Goal: Transaction & Acquisition: Book appointment/travel/reservation

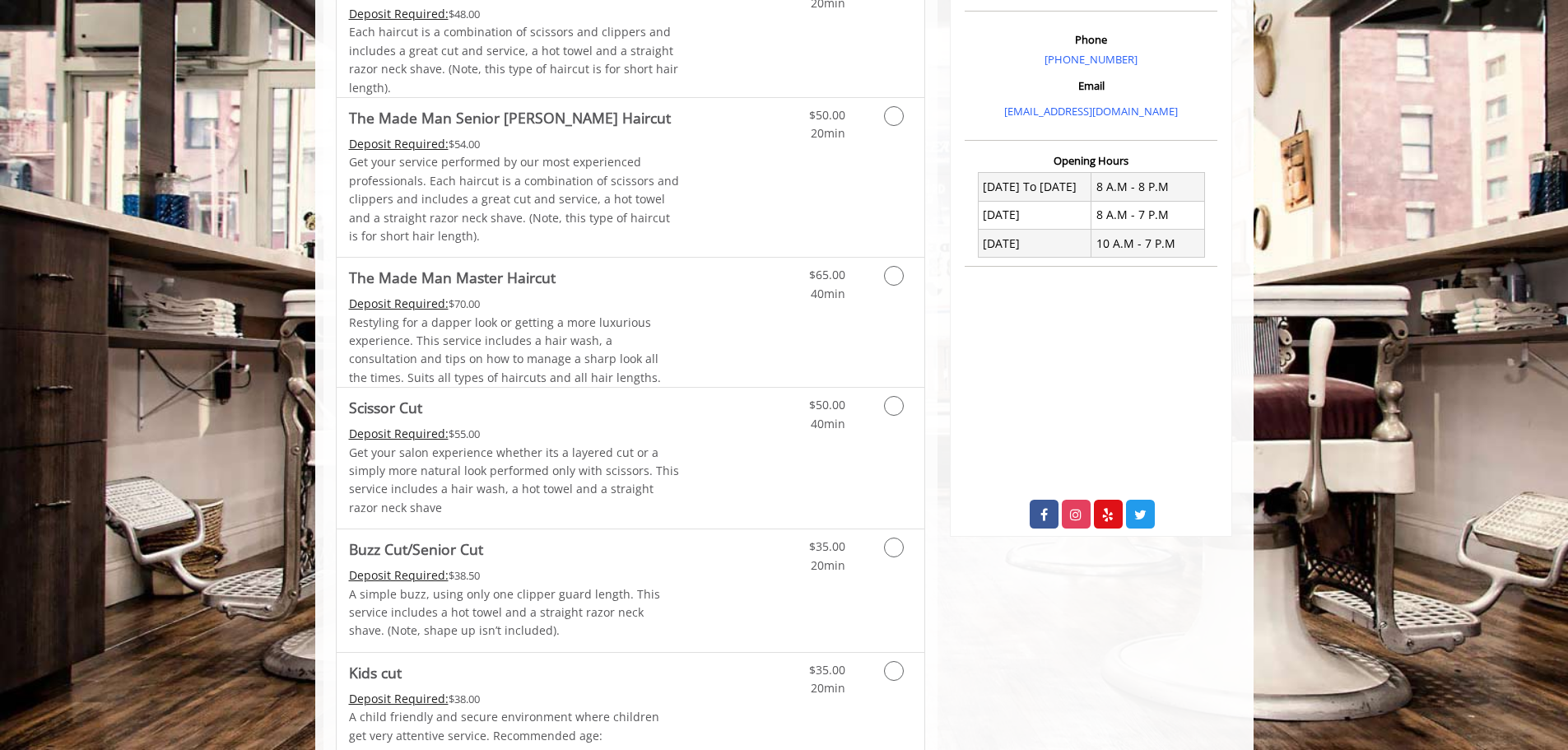
scroll to position [82, 0]
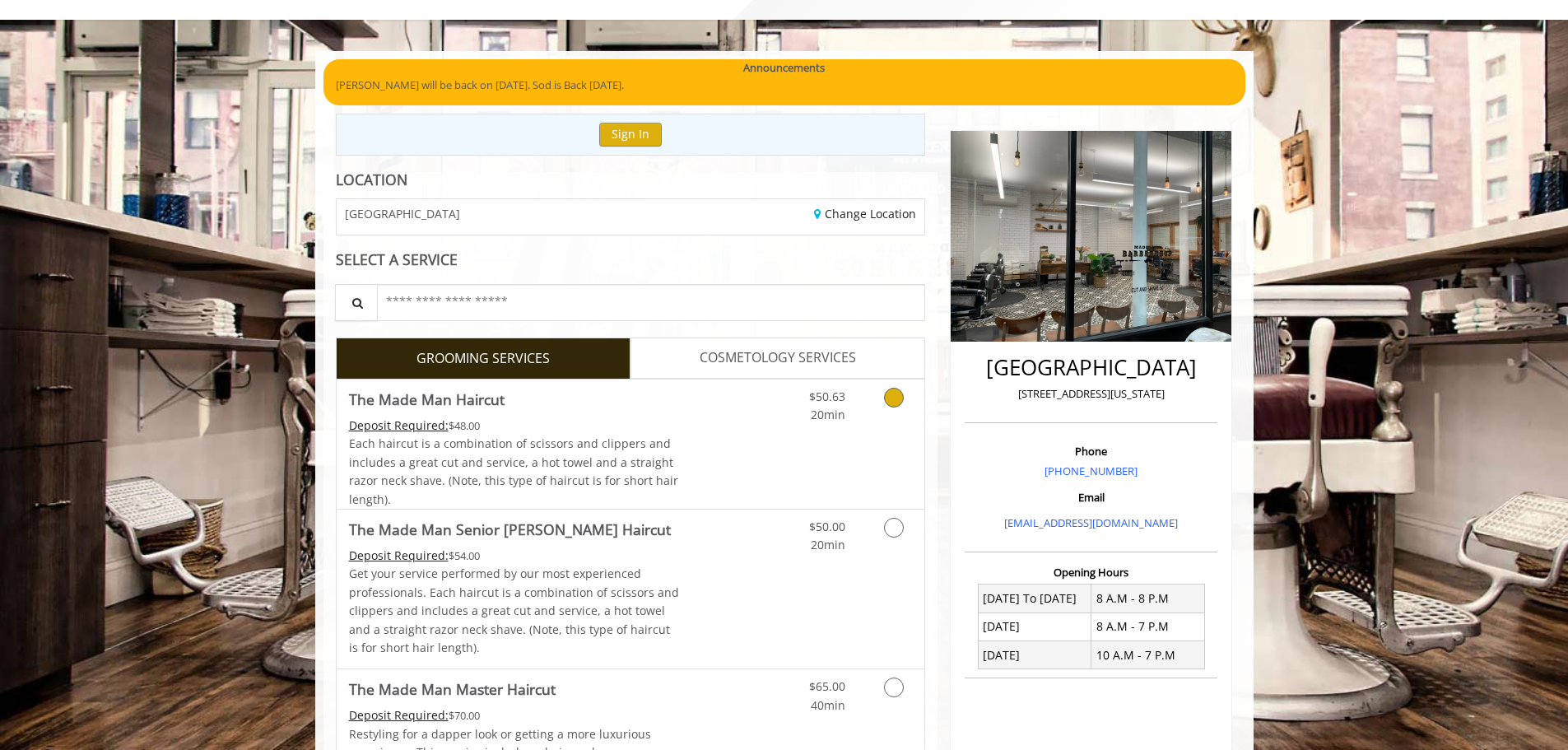
click at [894, 404] on icon "Grooming services" at bounding box center [893, 397] width 20 height 20
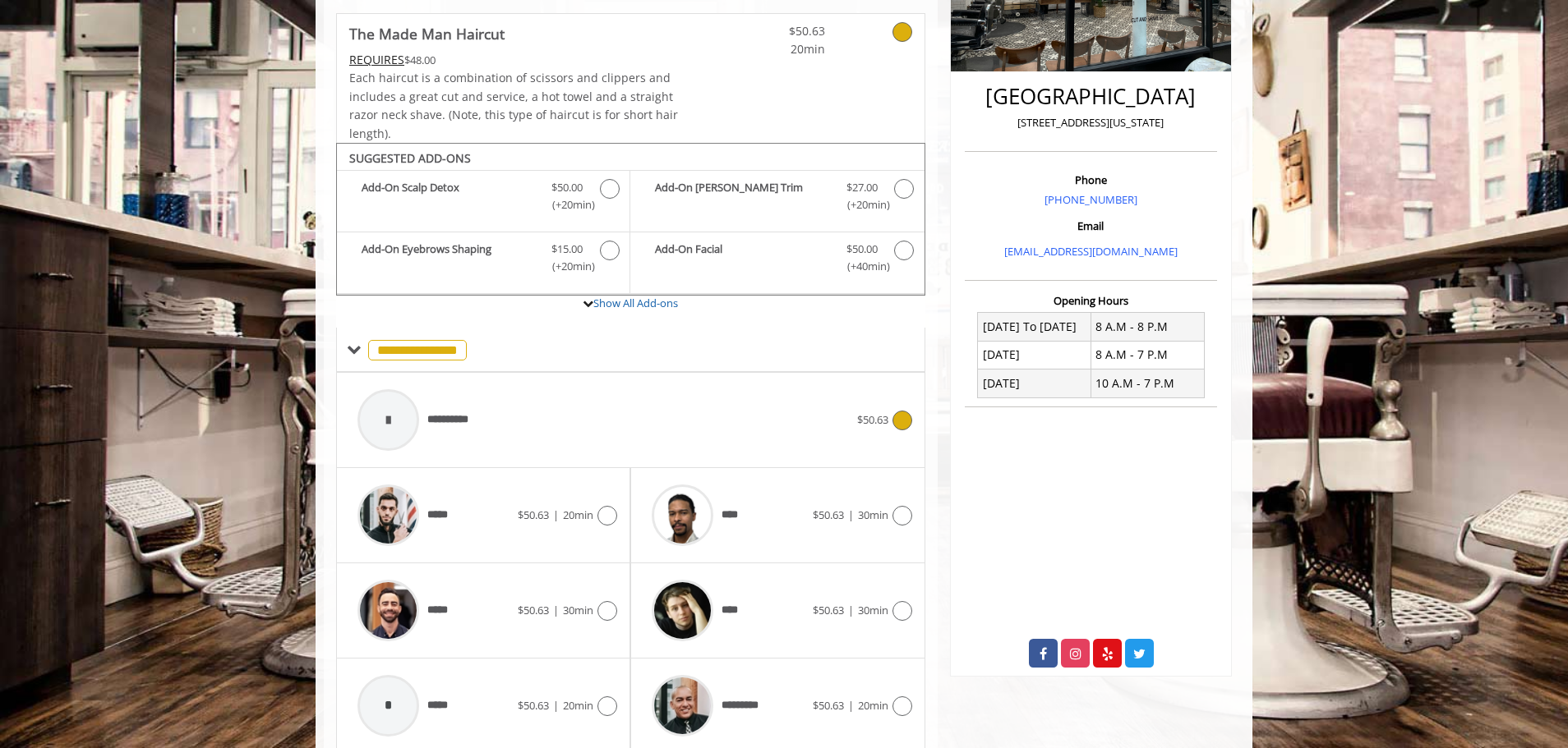
scroll to position [416, 0]
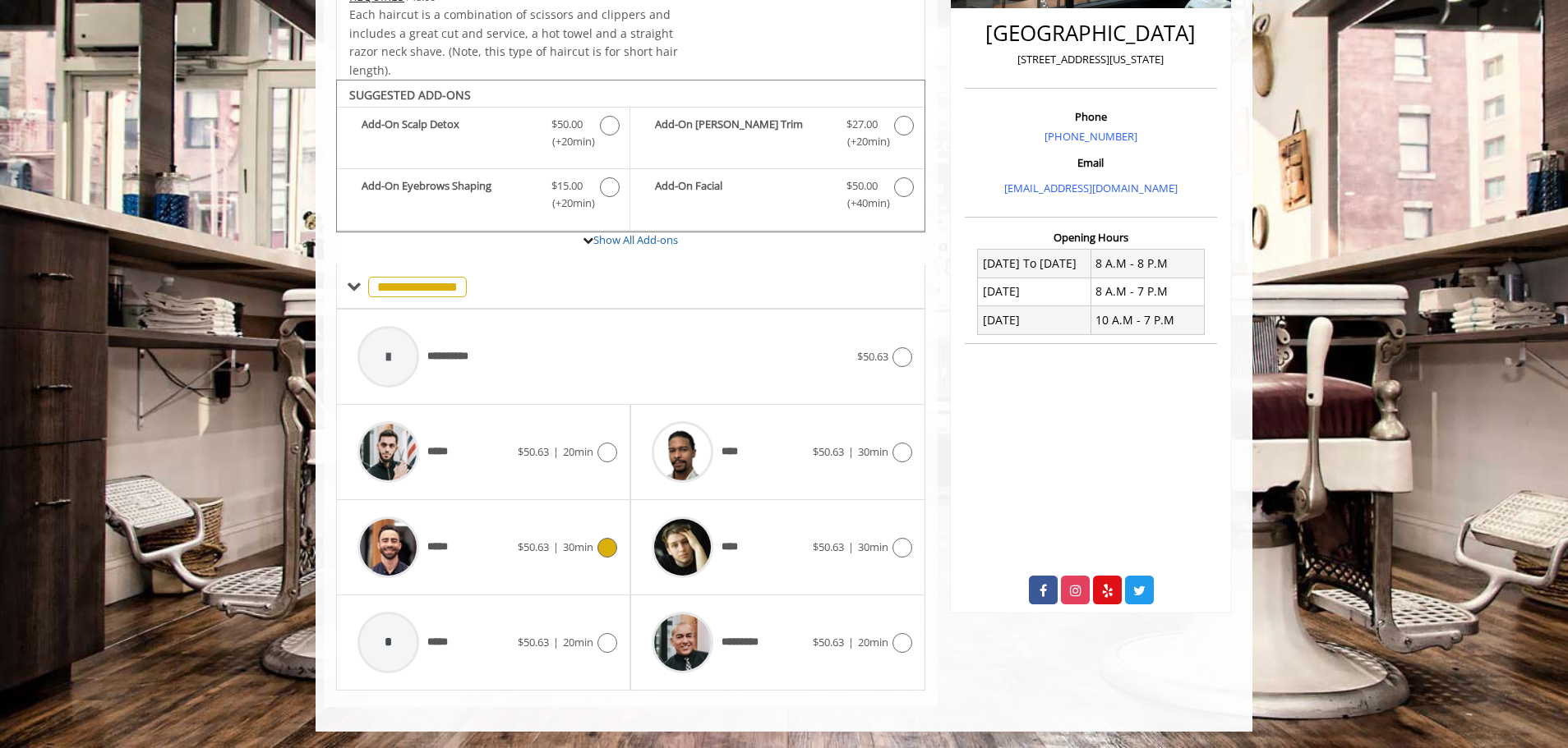
click at [612, 549] on icon at bounding box center [606, 547] width 20 height 20
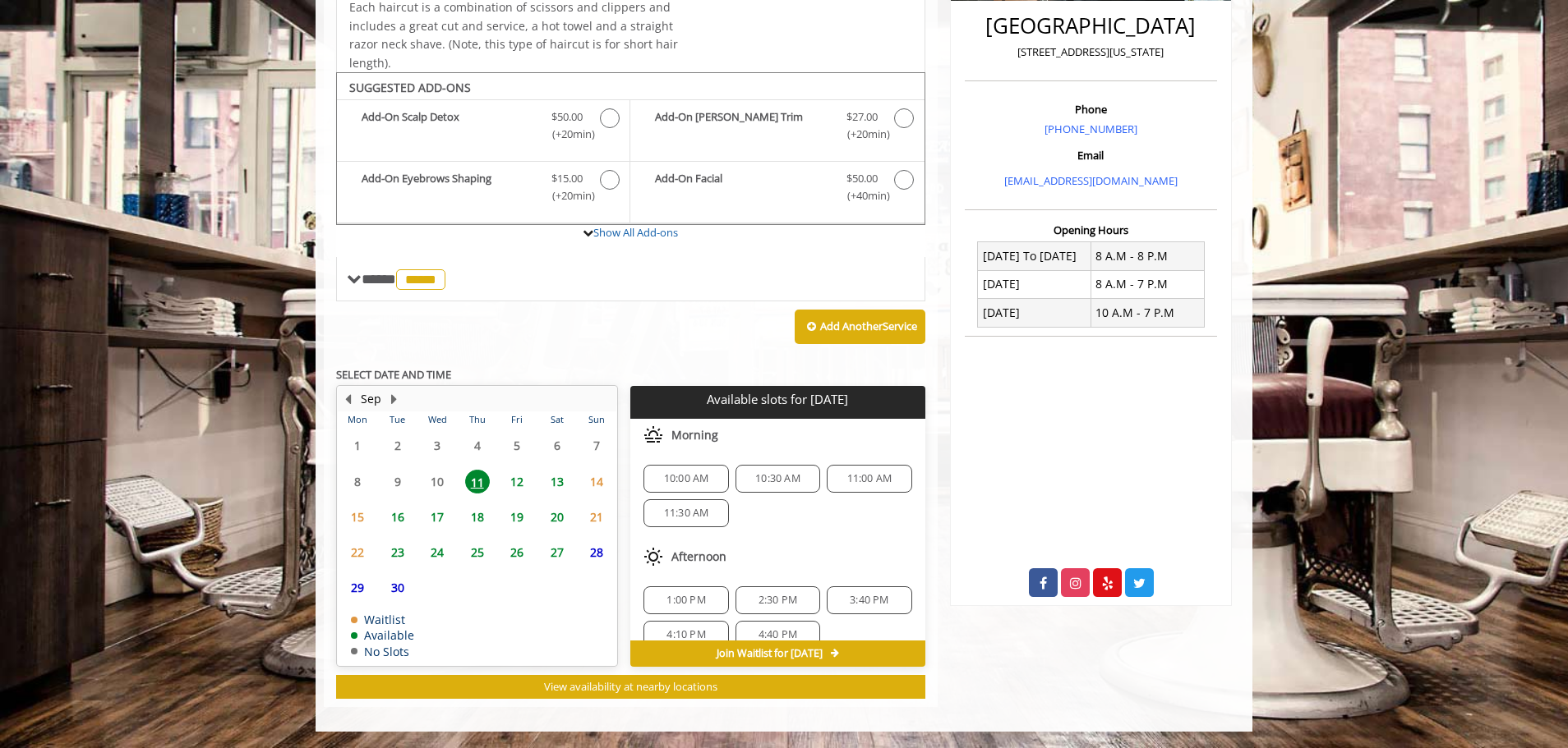
scroll to position [143, 0]
click at [785, 582] on span "5:40 PM" at bounding box center [777, 579] width 38 height 13
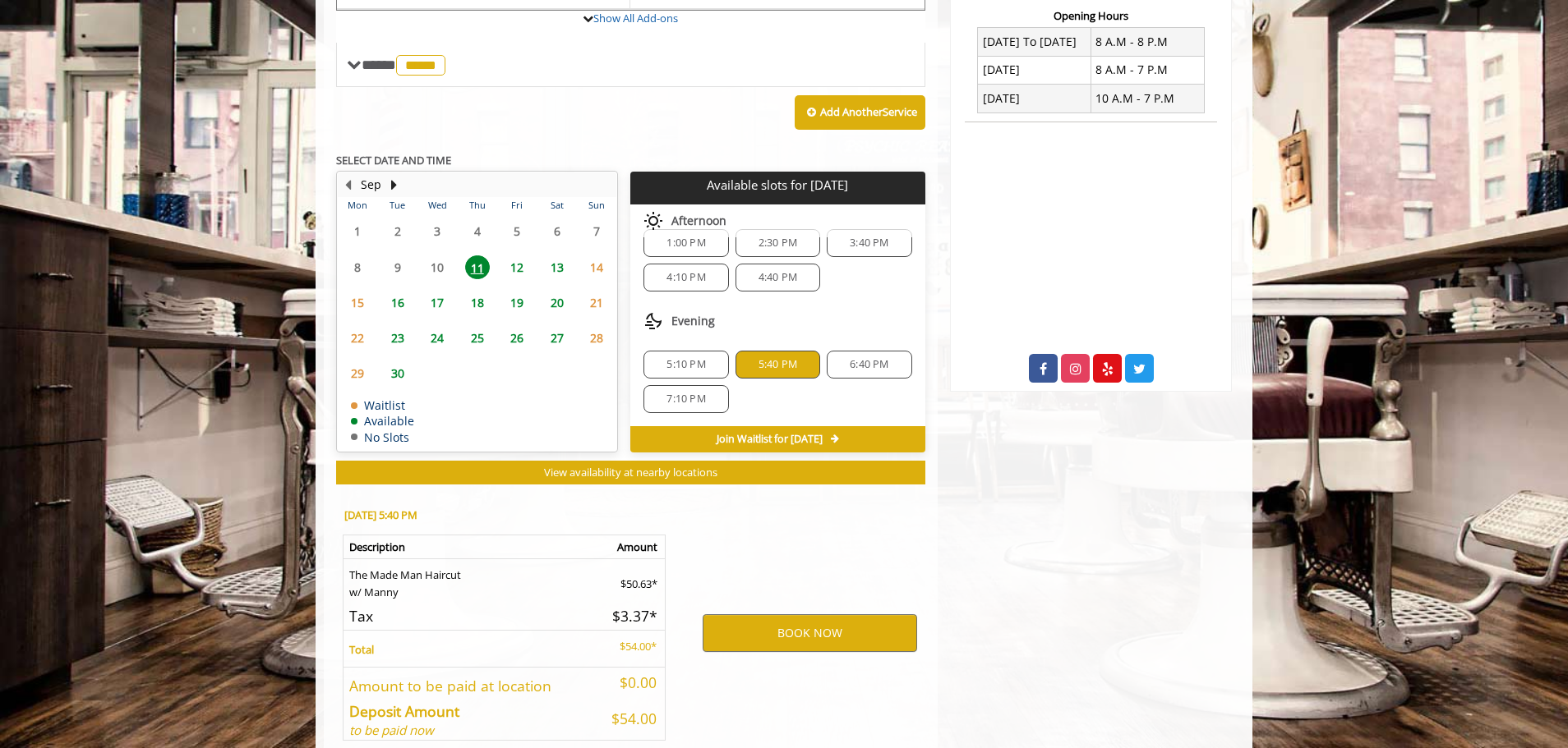
scroll to position [719, 0]
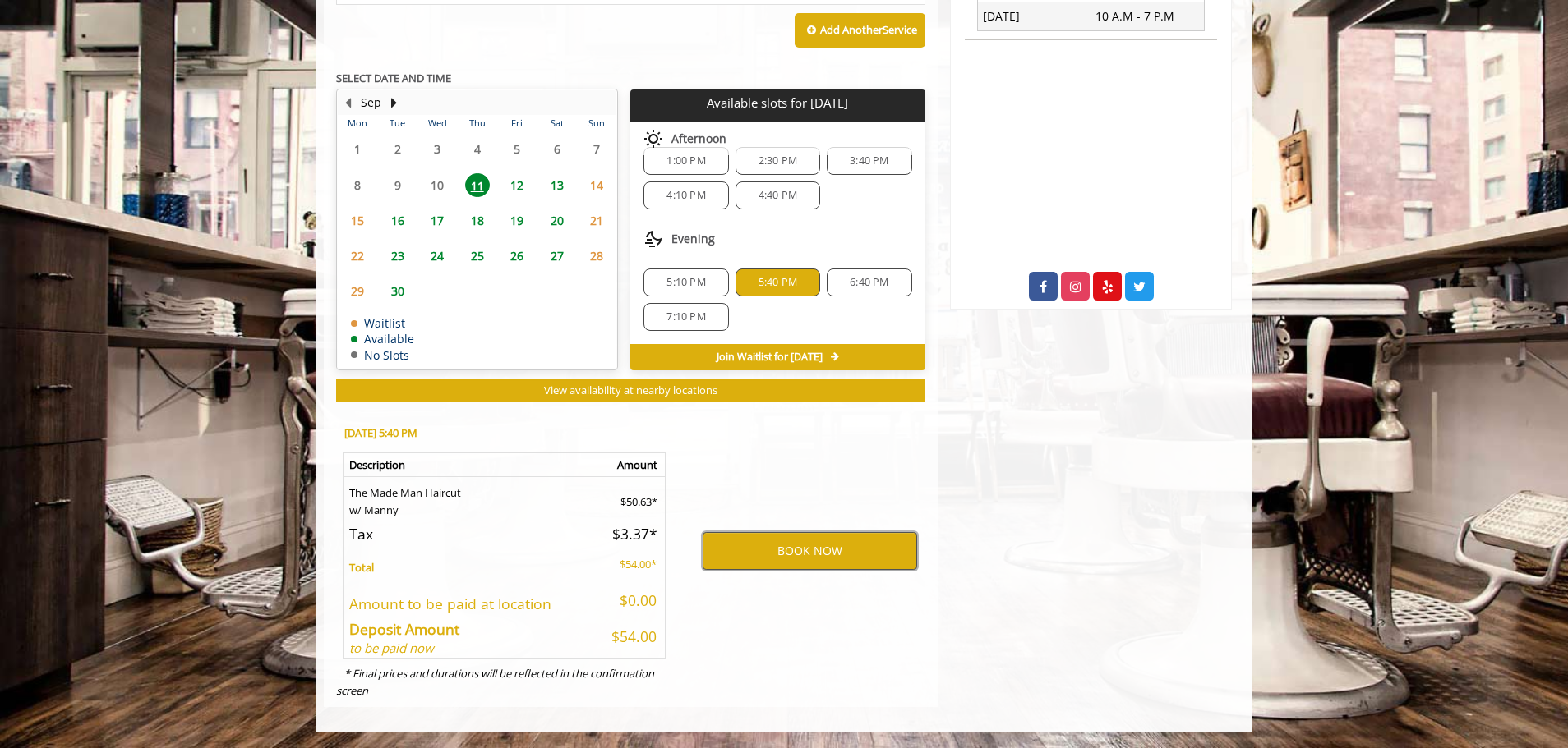
click at [794, 549] on button "BOOK NOW" at bounding box center [809, 551] width 214 height 37
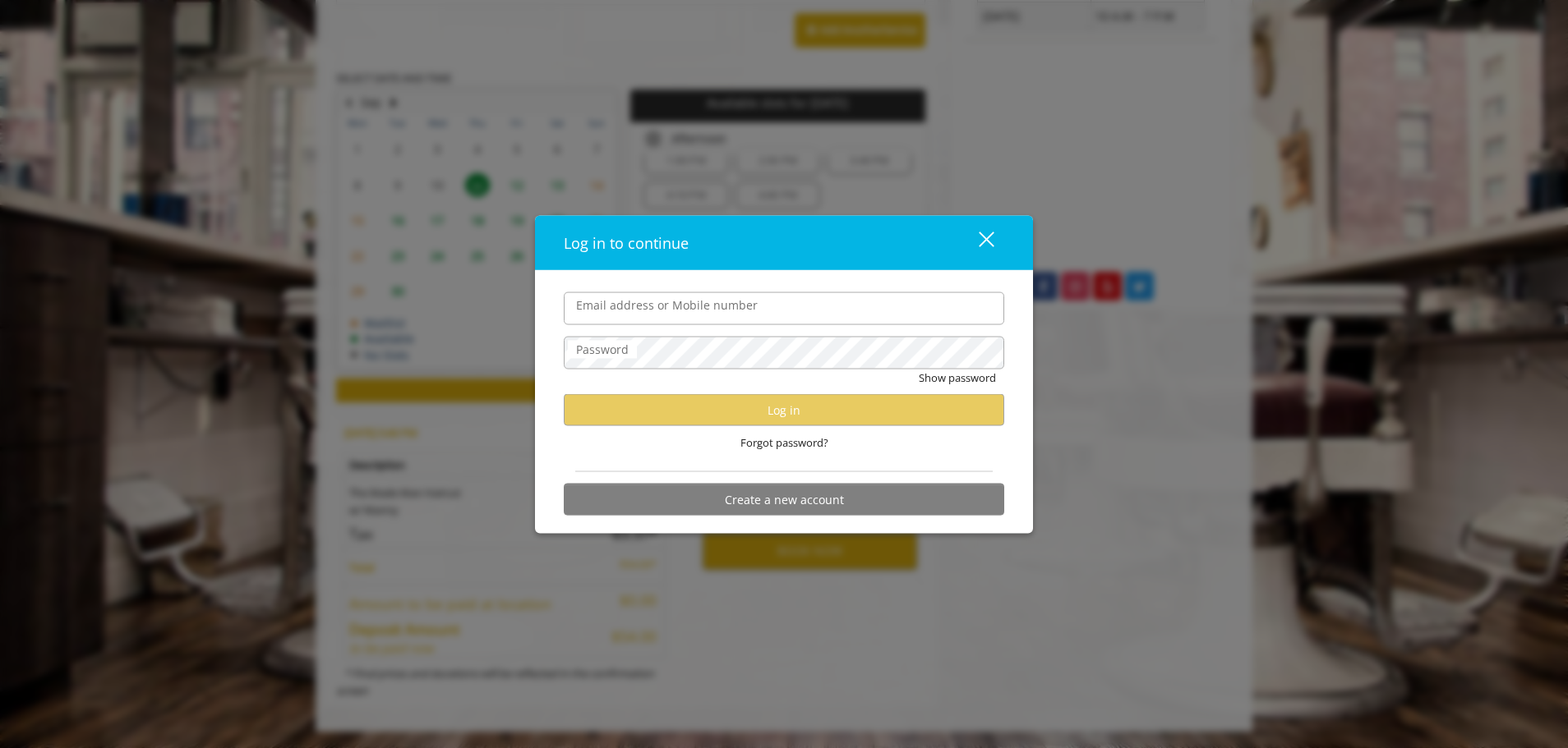
click at [633, 307] on input "Email address or Mobile number" at bounding box center [783, 307] width 440 height 33
type input "**********"
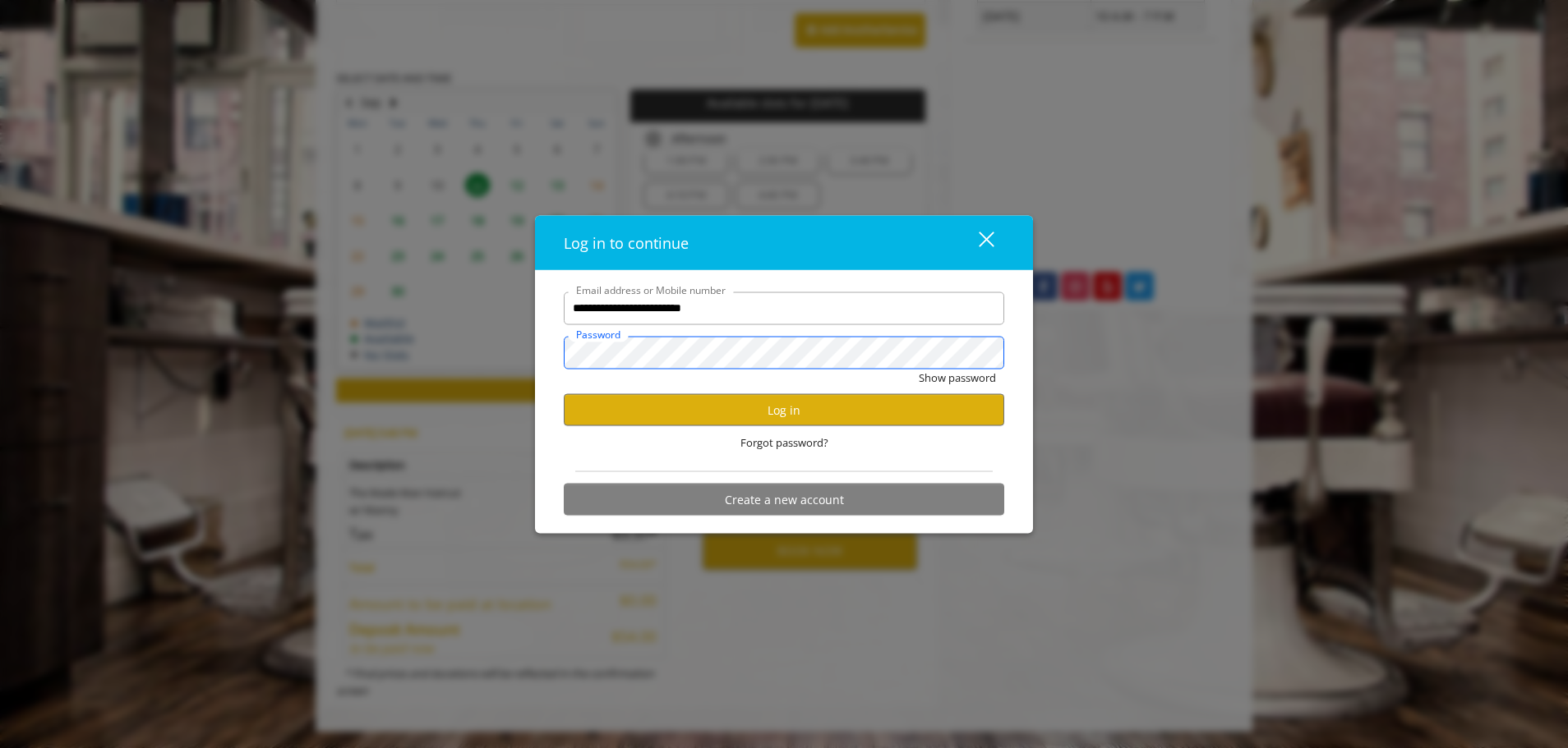
click at [919, 369] on button "Show password" at bounding box center [957, 377] width 78 height 17
click at [378, 336] on div "**********" at bounding box center [784, 374] width 1568 height 748
click at [922, 369] on button "Hide password" at bounding box center [959, 377] width 73 height 17
click at [793, 408] on button "Log in" at bounding box center [783, 410] width 440 height 32
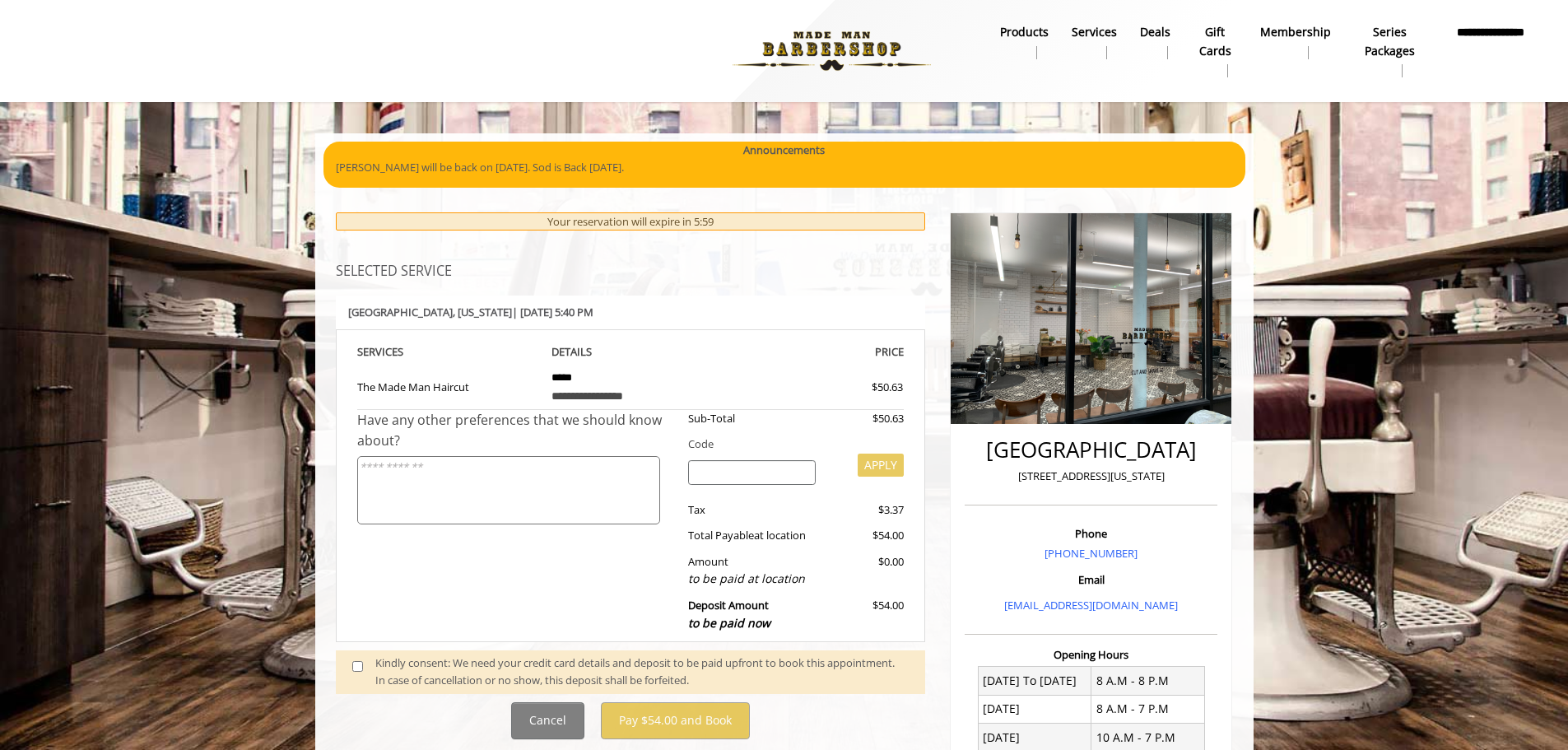
scroll to position [82, 0]
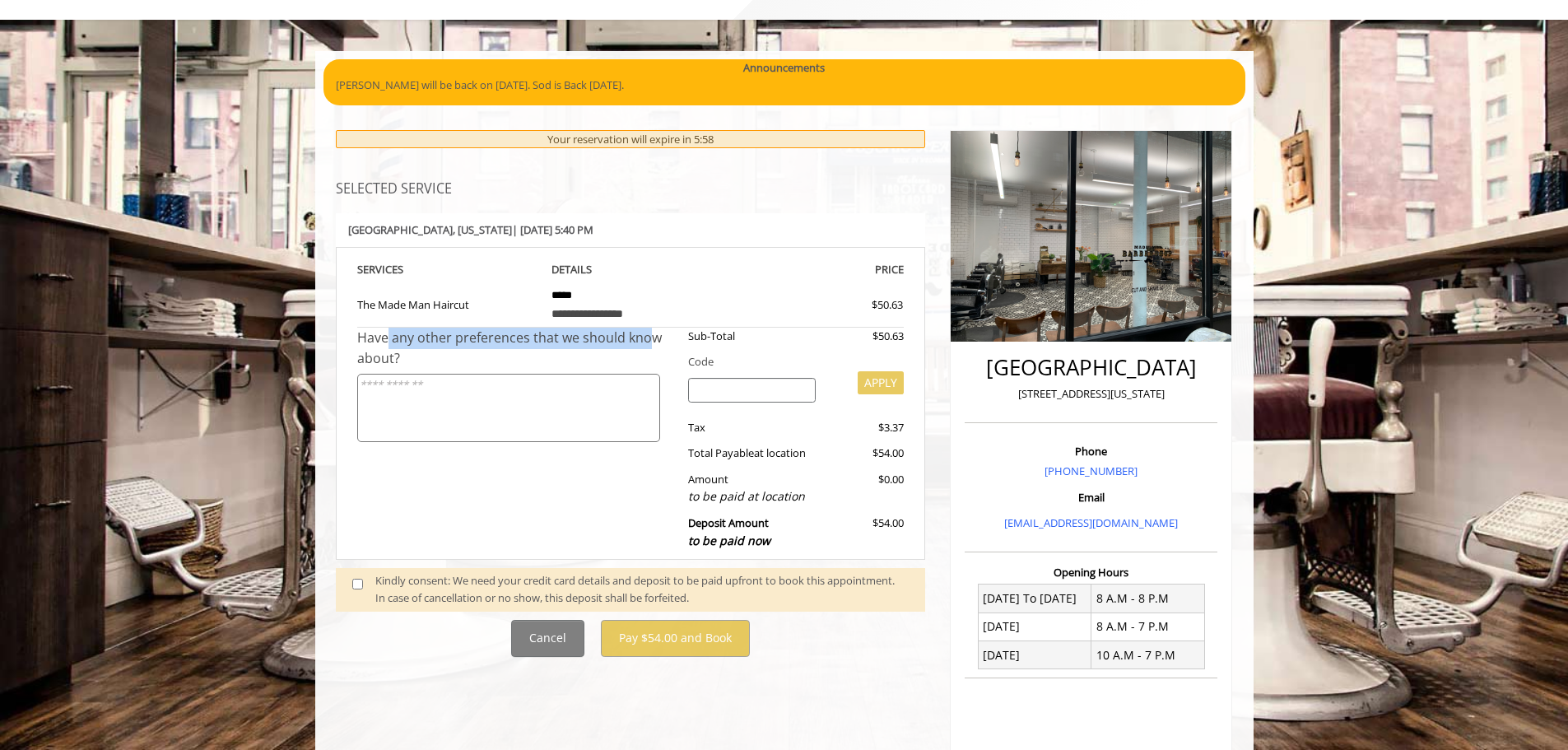
drag, startPoint x: 382, startPoint y: 337, endPoint x: 638, endPoint y: 336, distance: 256.0
click at [638, 336] on div "Have any other preferences that we should know about?" at bounding box center [517, 348] width 319 height 42
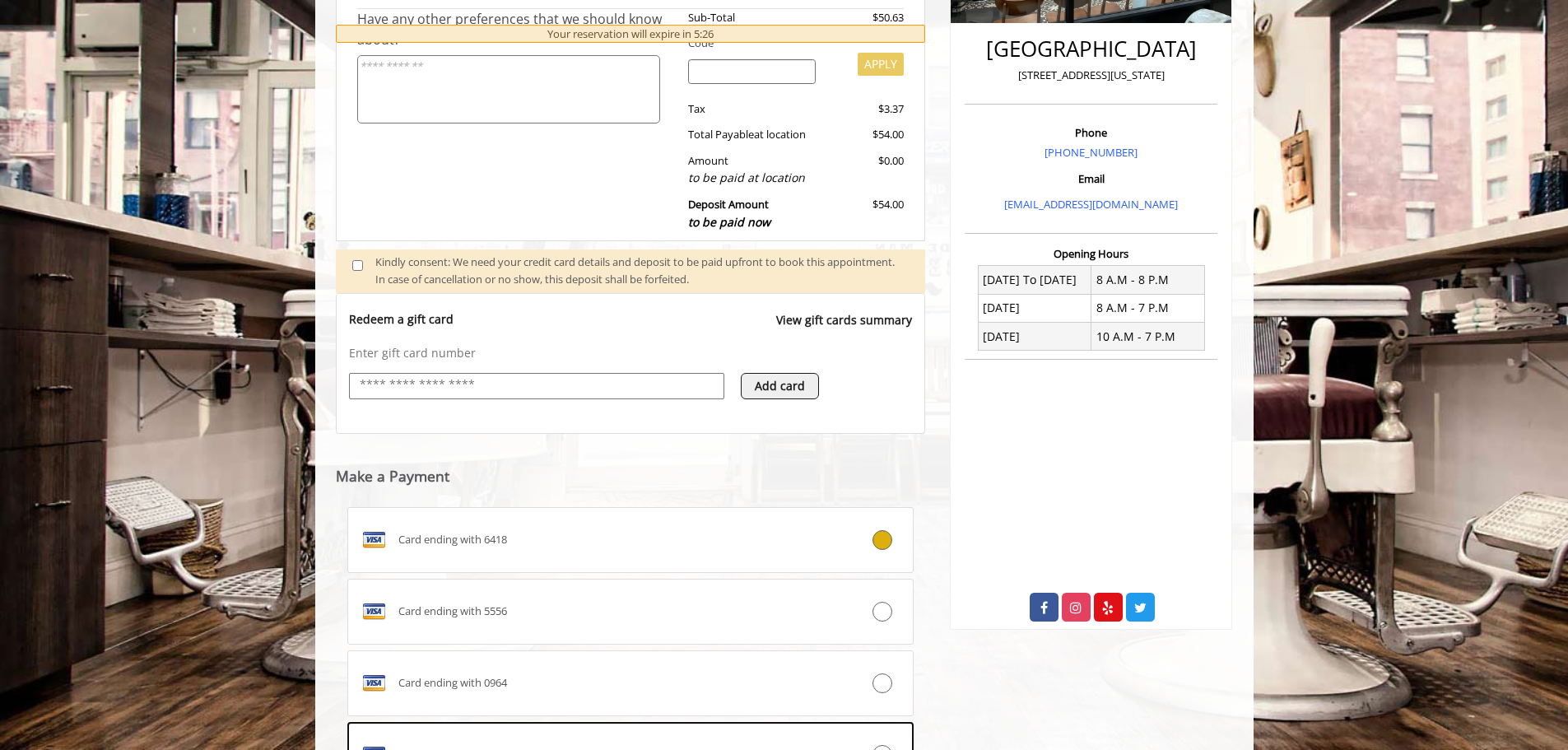
scroll to position [566, 0]
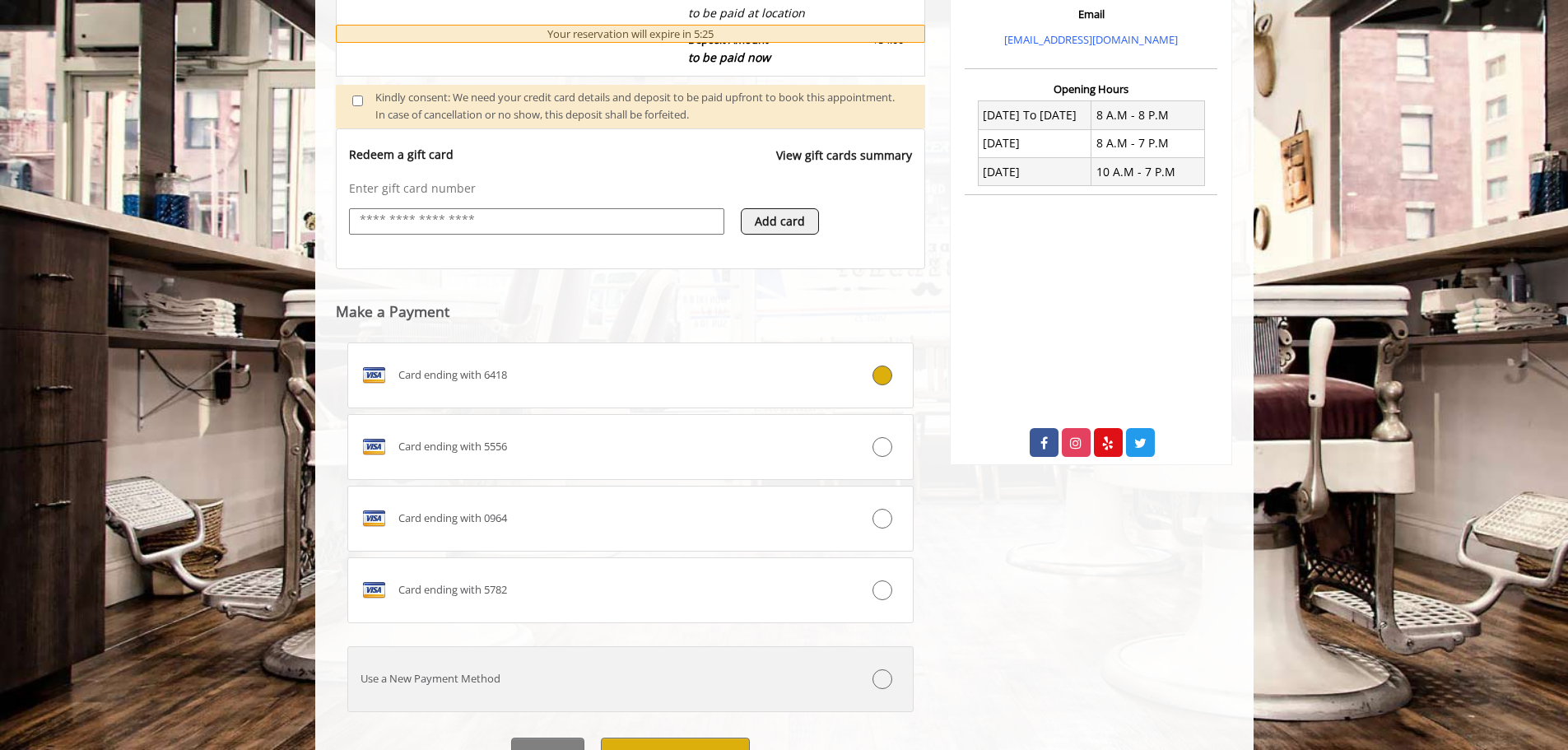
click at [865, 672] on div at bounding box center [866, 679] width 94 height 20
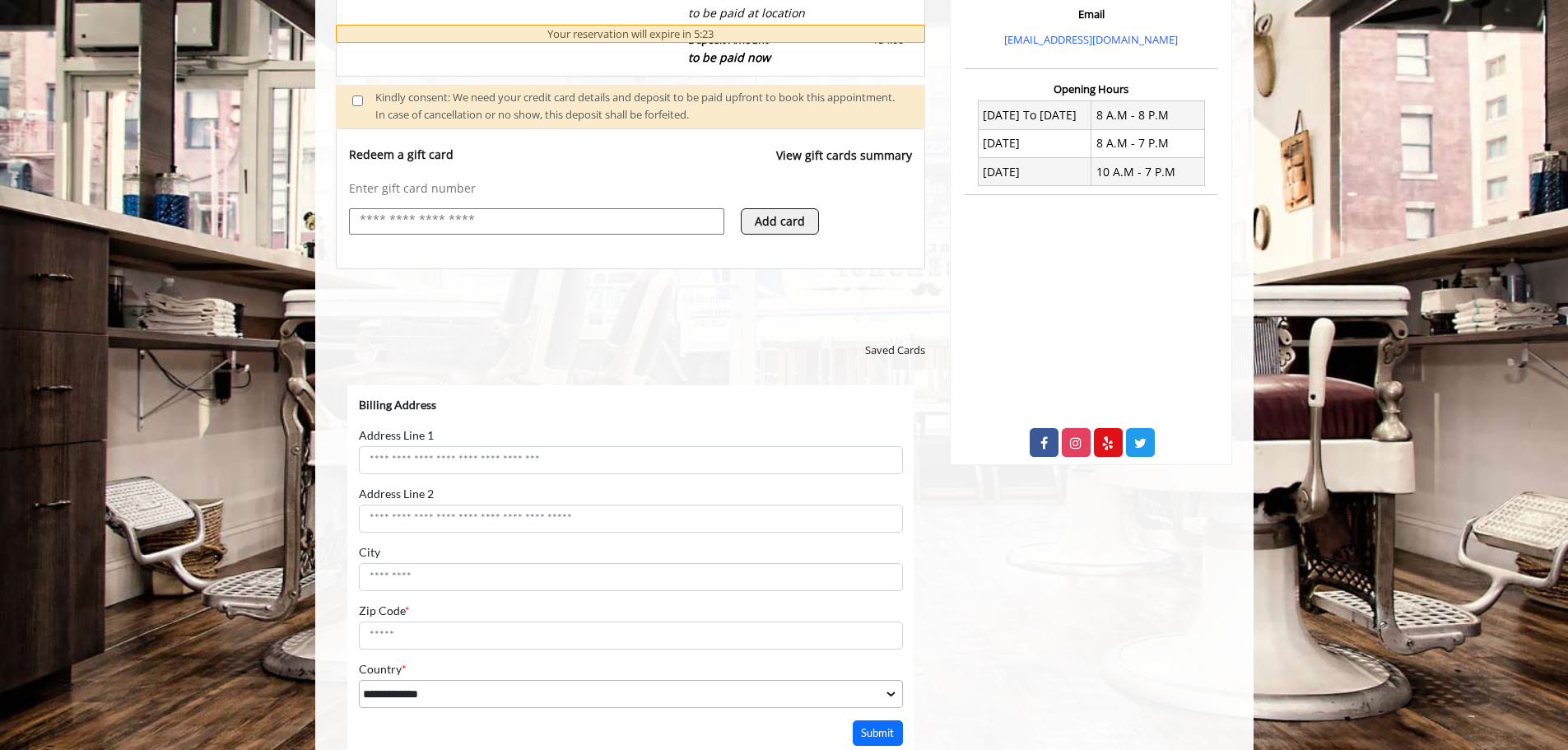
scroll to position [0, 0]
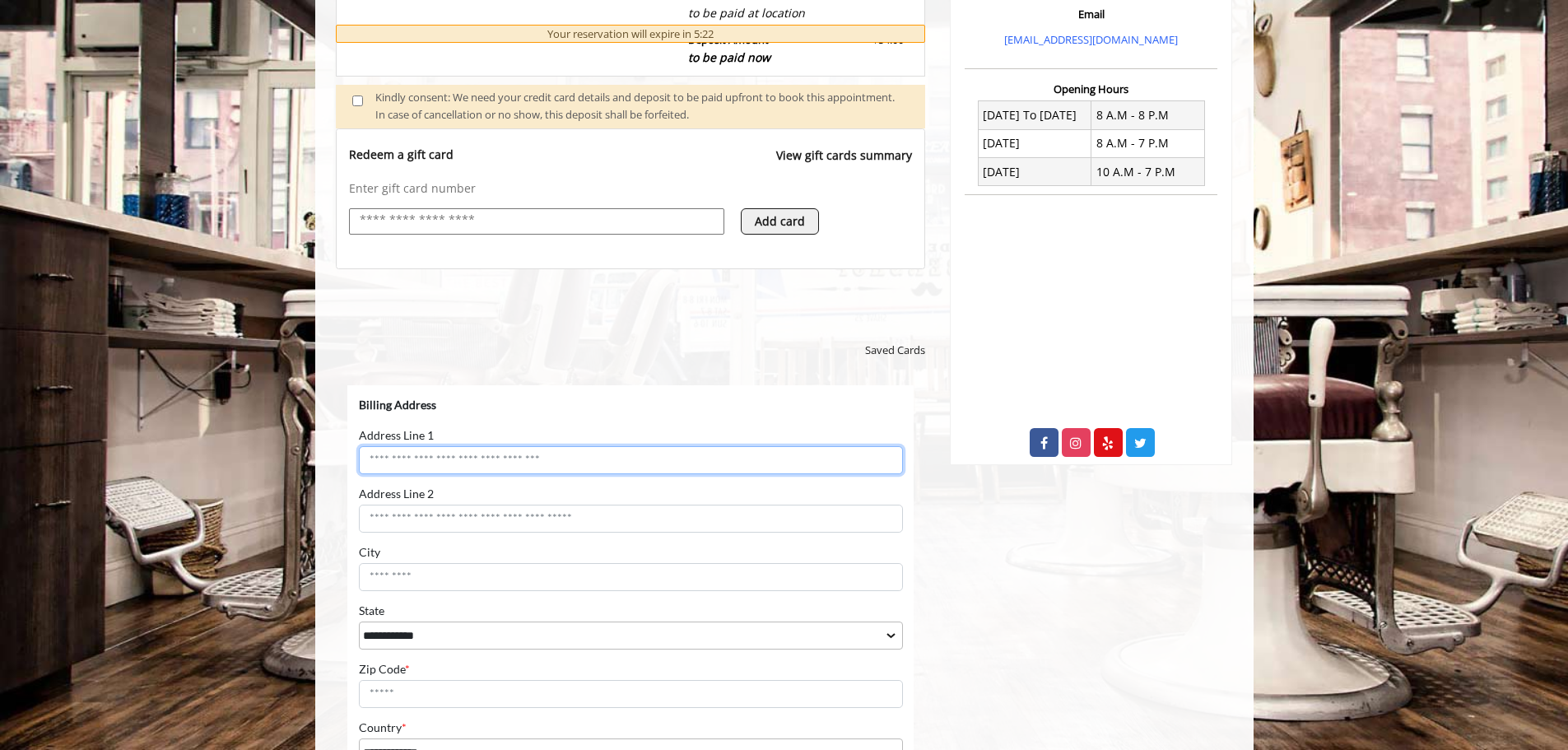
click at [468, 465] on input "Address Line 1" at bounding box center [629, 460] width 544 height 28
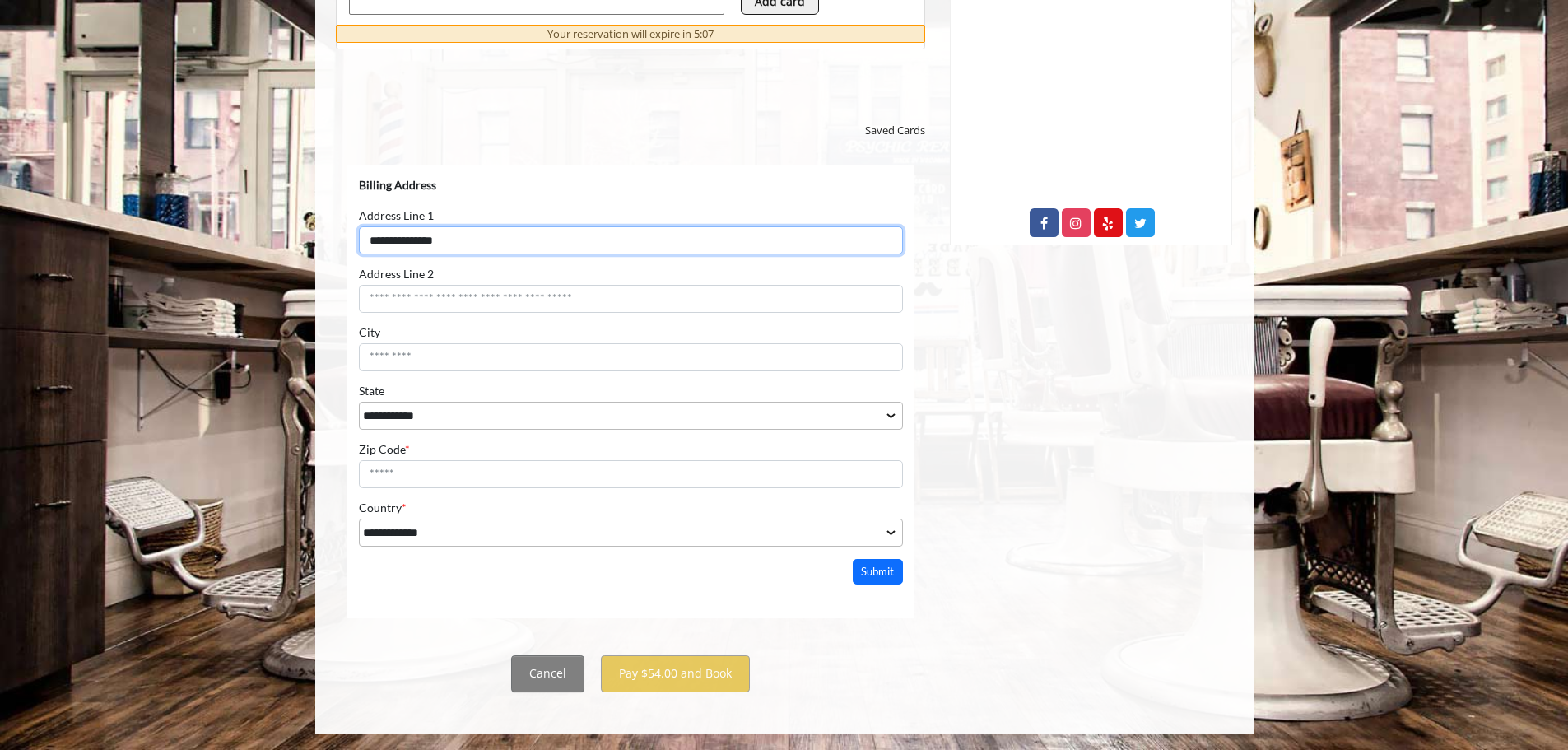
type input "**********"
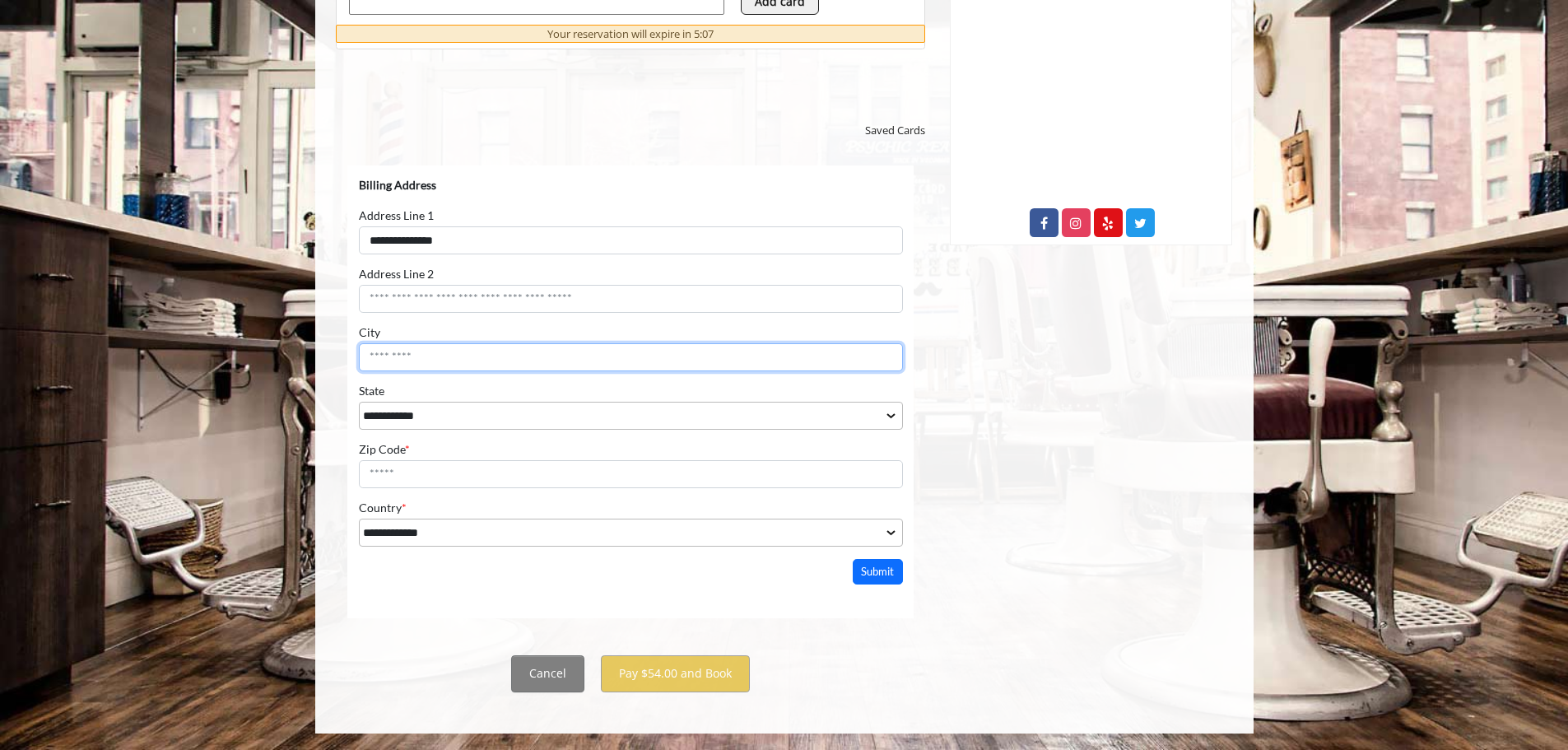
click at [441, 364] on input "City" at bounding box center [629, 357] width 544 height 28
click at [483, 340] on div "City City can't be empty" at bounding box center [629, 346] width 544 height 46
click at [494, 360] on input "City" at bounding box center [629, 357] width 544 height 28
click at [428, 360] on input "City" at bounding box center [629, 357] width 544 height 28
click at [822, 360] on input "City" at bounding box center [629, 357] width 544 height 28
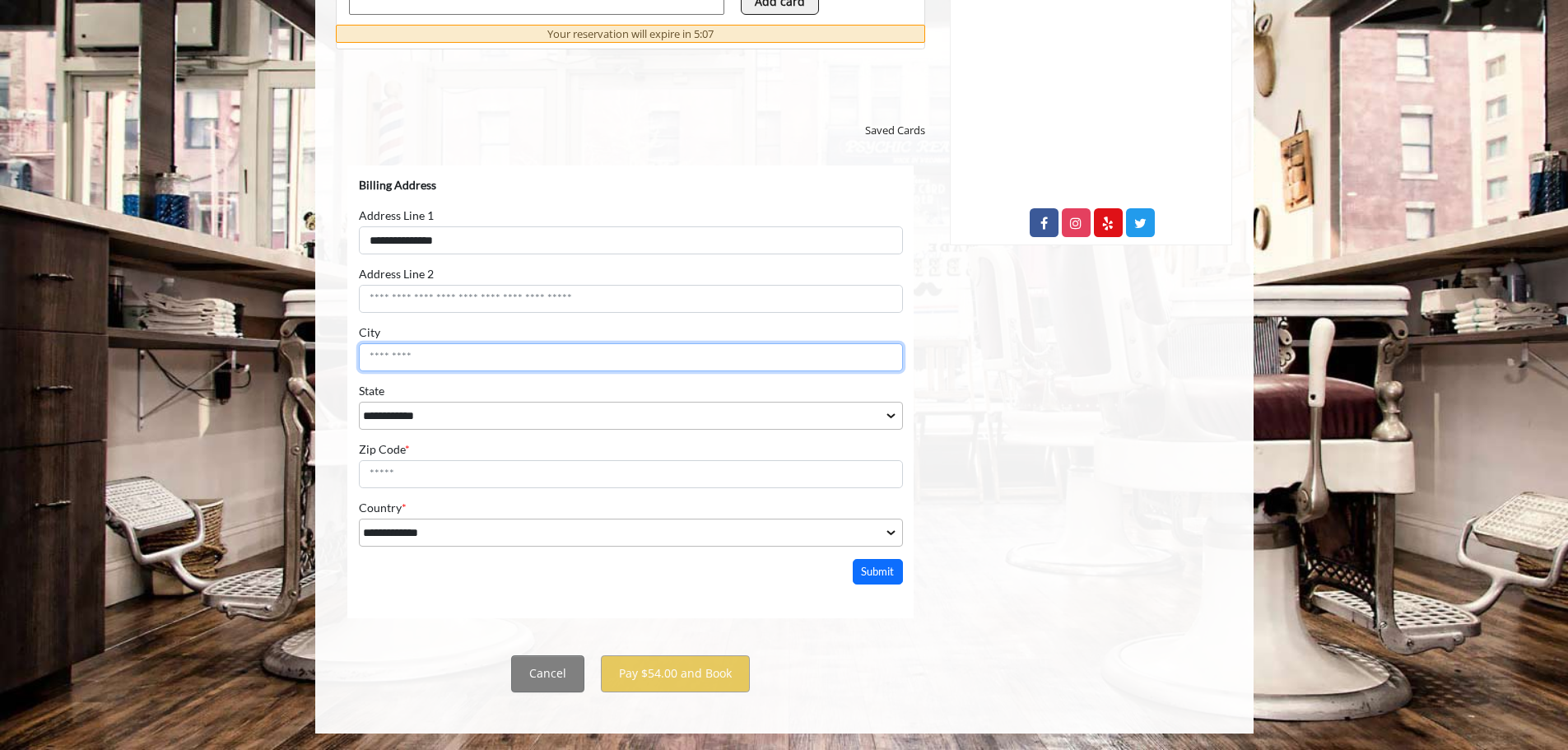
click at [395, 365] on input "City" at bounding box center [629, 357] width 544 height 28
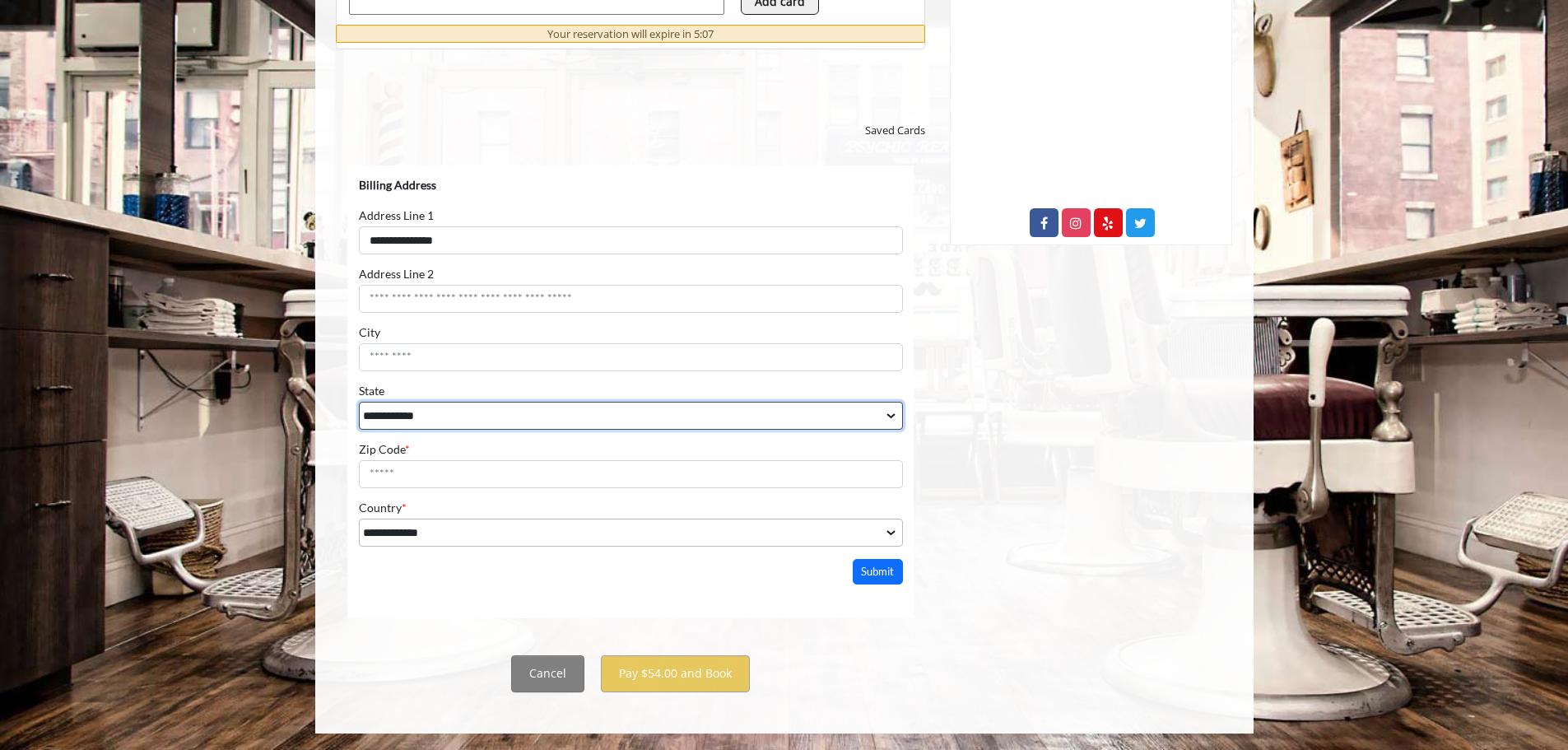
click at [394, 412] on select "**********" at bounding box center [629, 415] width 544 height 28
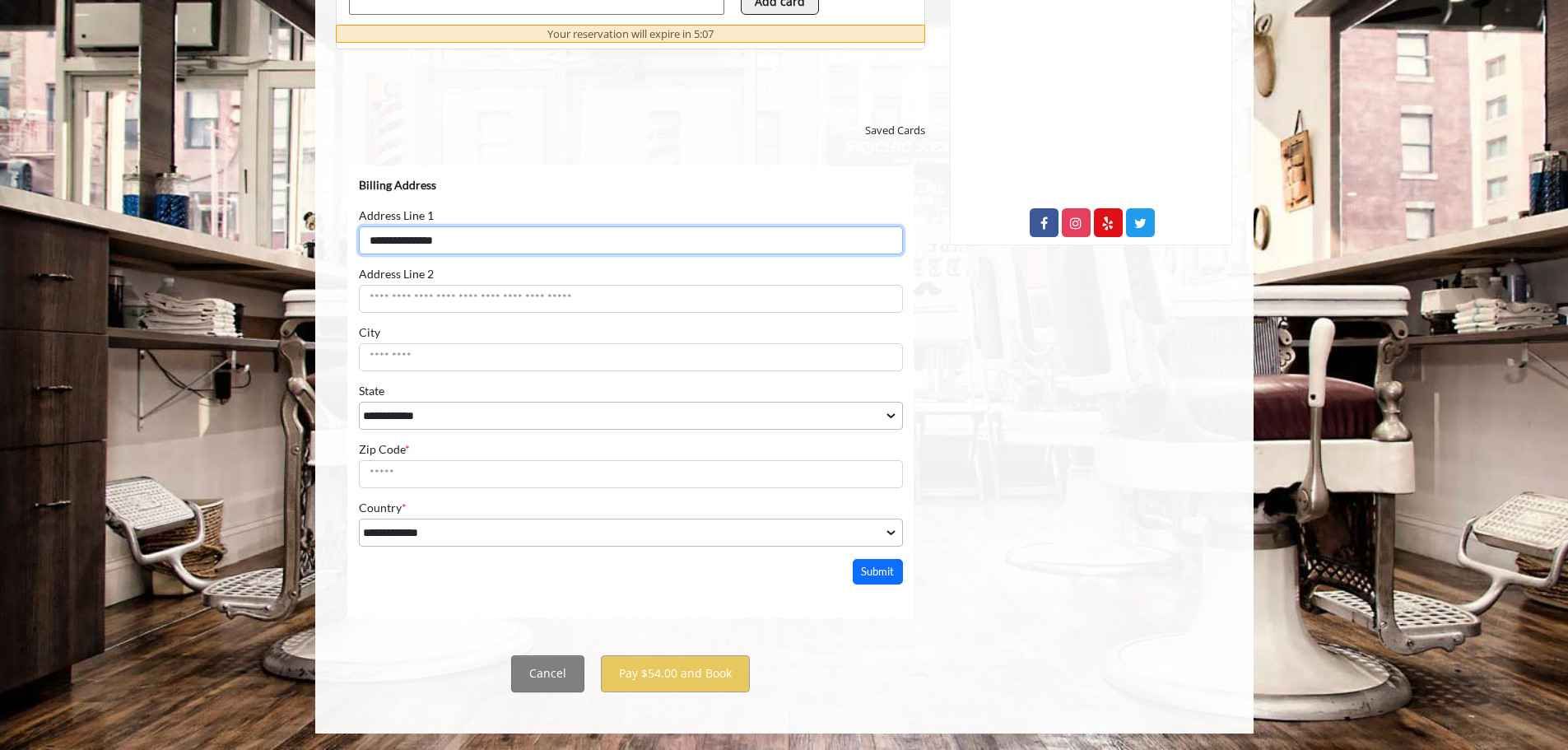
click at [388, 229] on input "**********" at bounding box center [629, 240] width 544 height 28
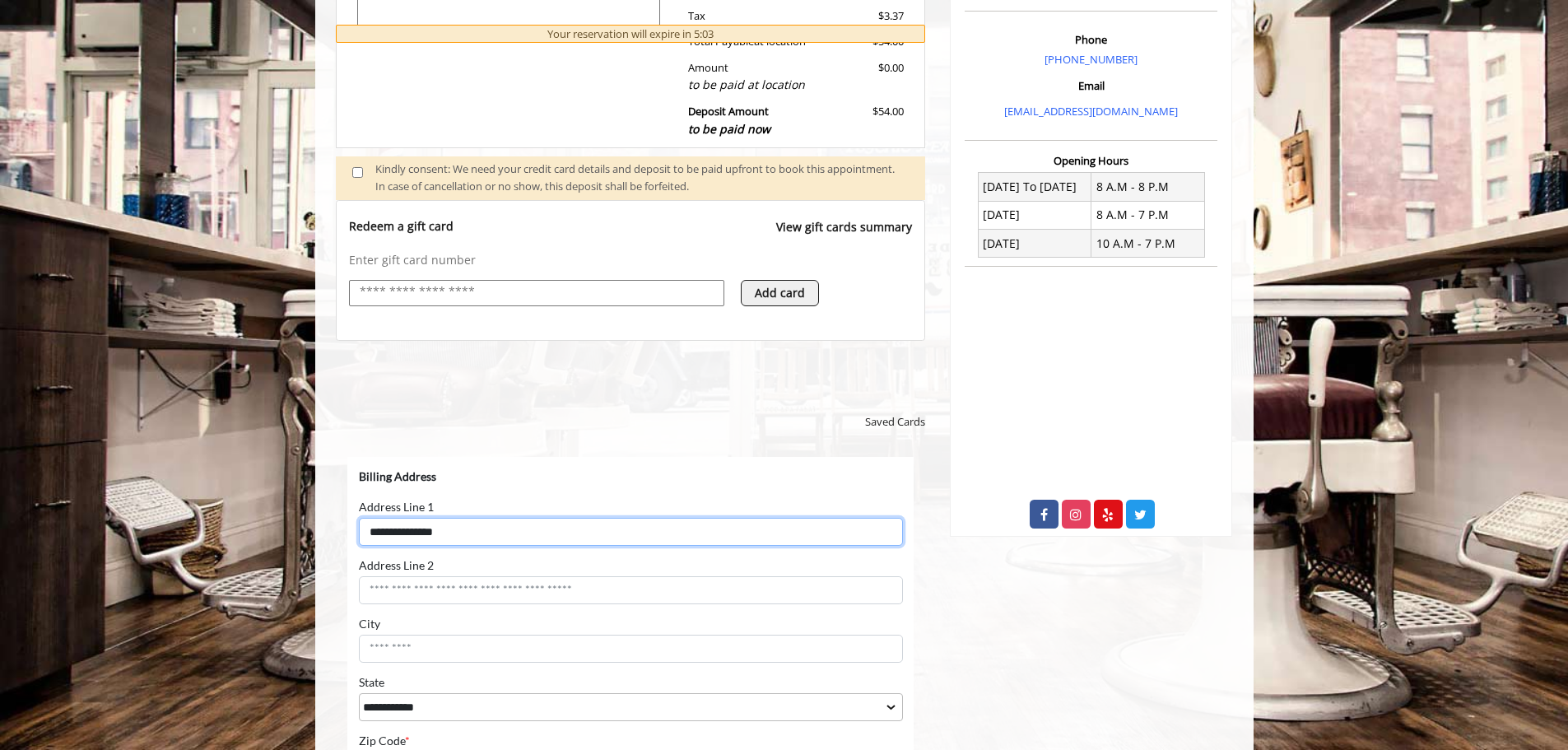
scroll to position [741, 0]
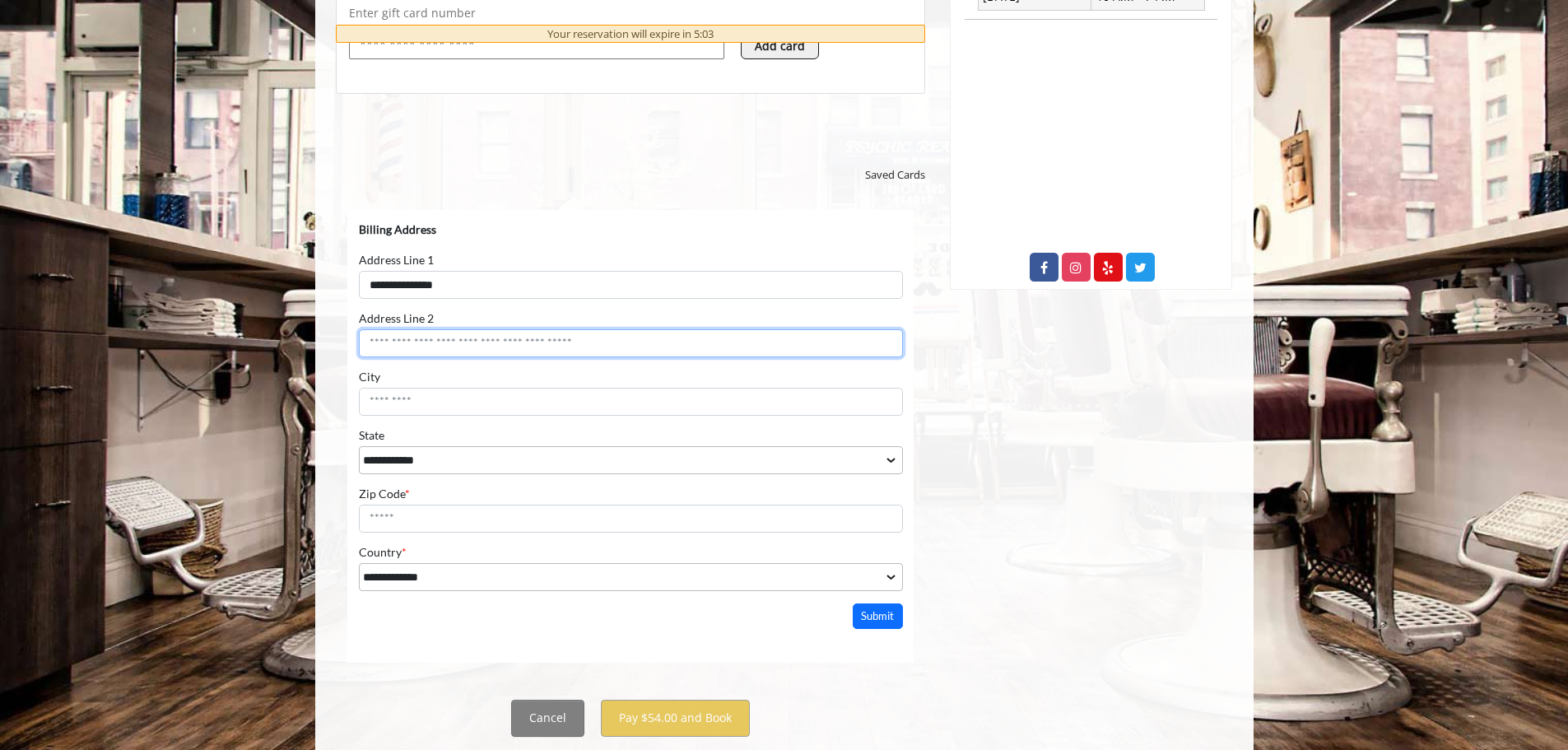
click at [407, 336] on input "Address Line 2" at bounding box center [629, 343] width 544 height 28
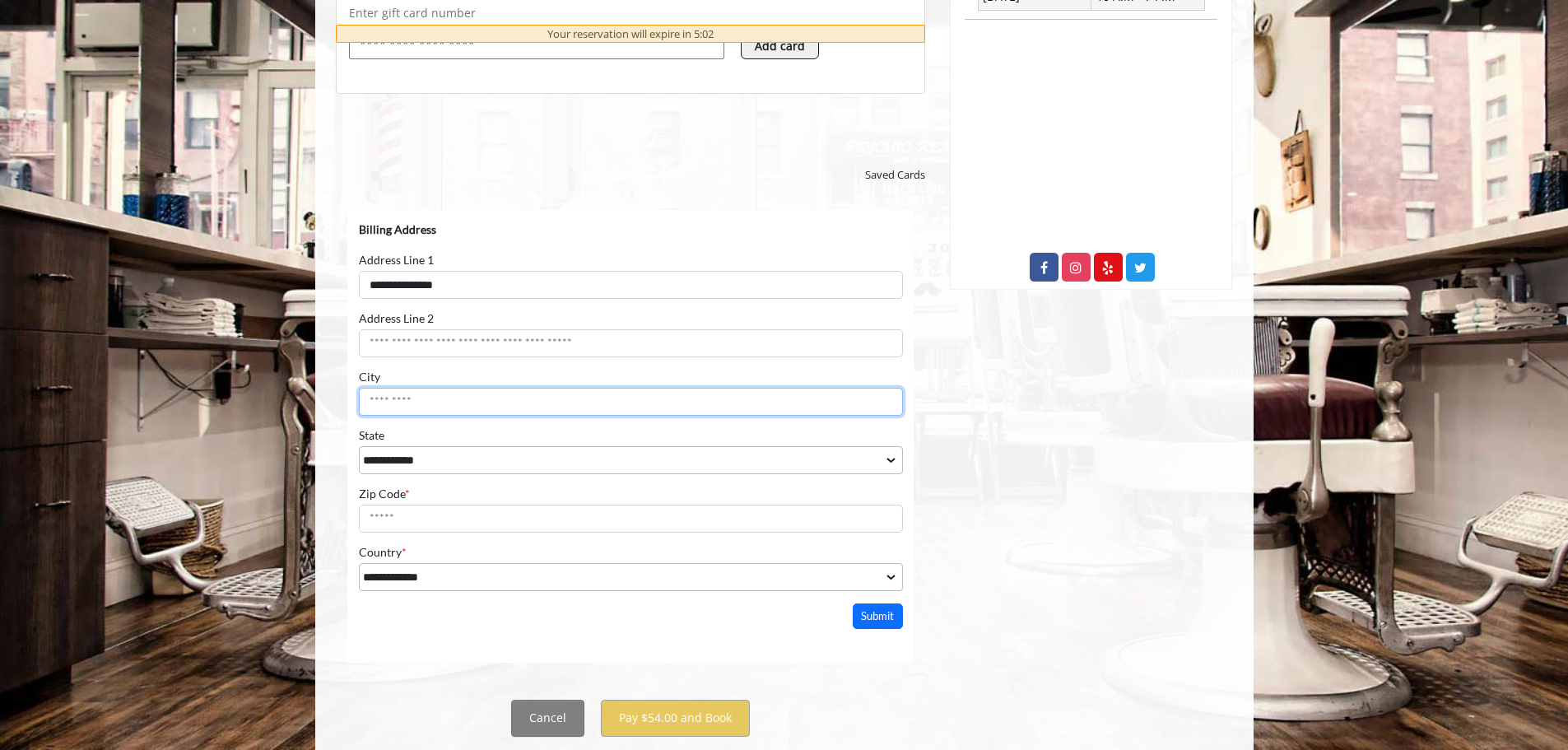
click at [406, 410] on input "City" at bounding box center [629, 401] width 544 height 28
type input "******"
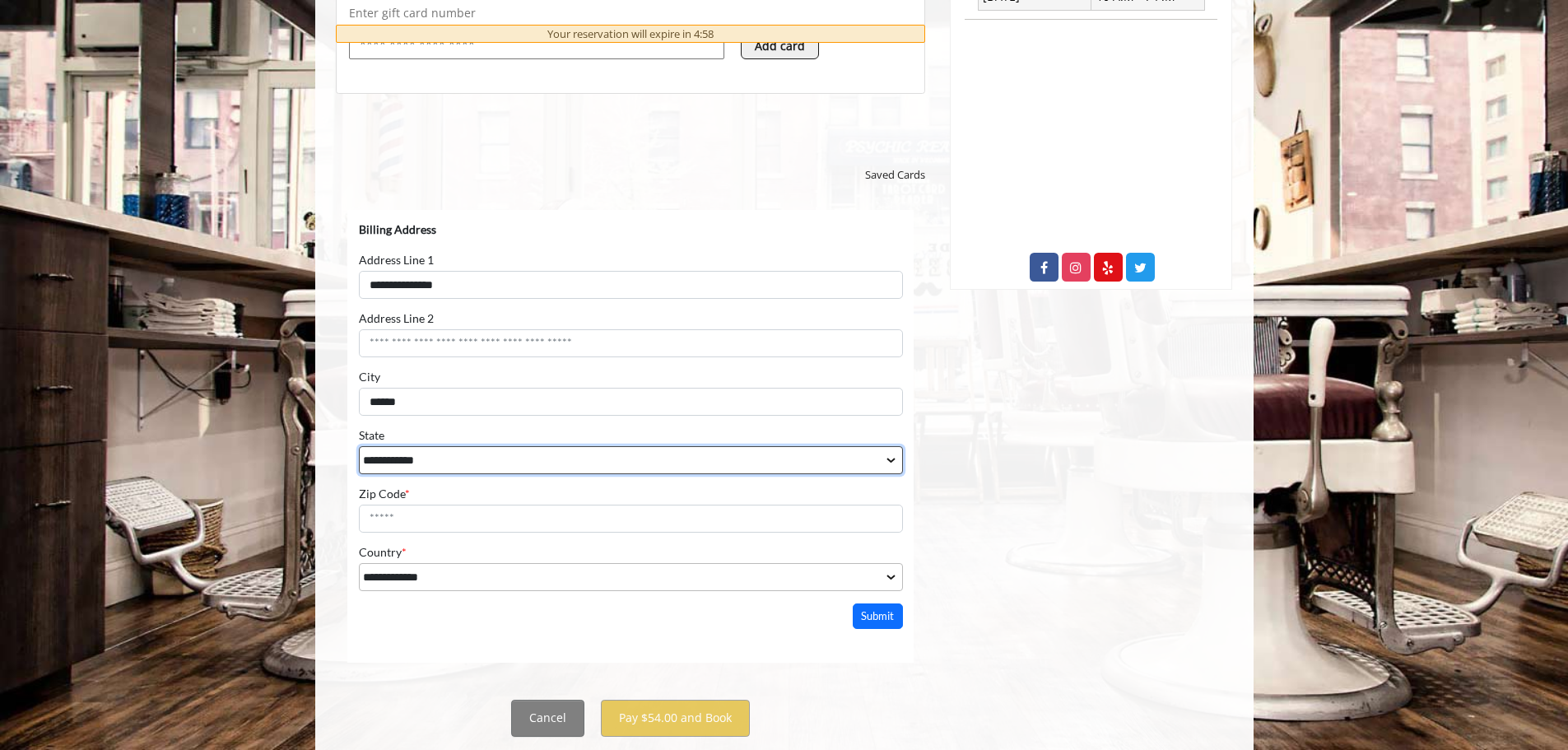
select select "**"
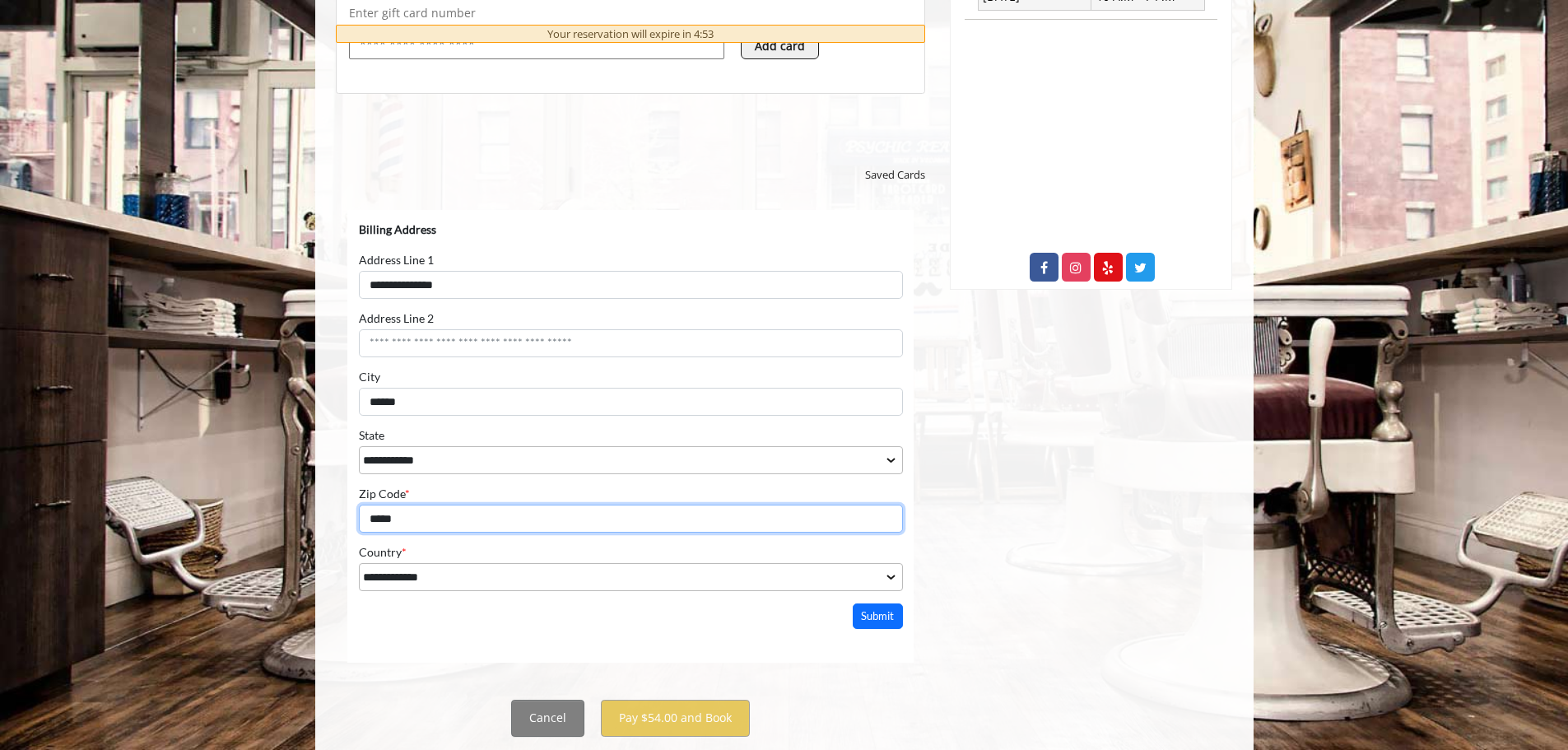
scroll to position [786, 0]
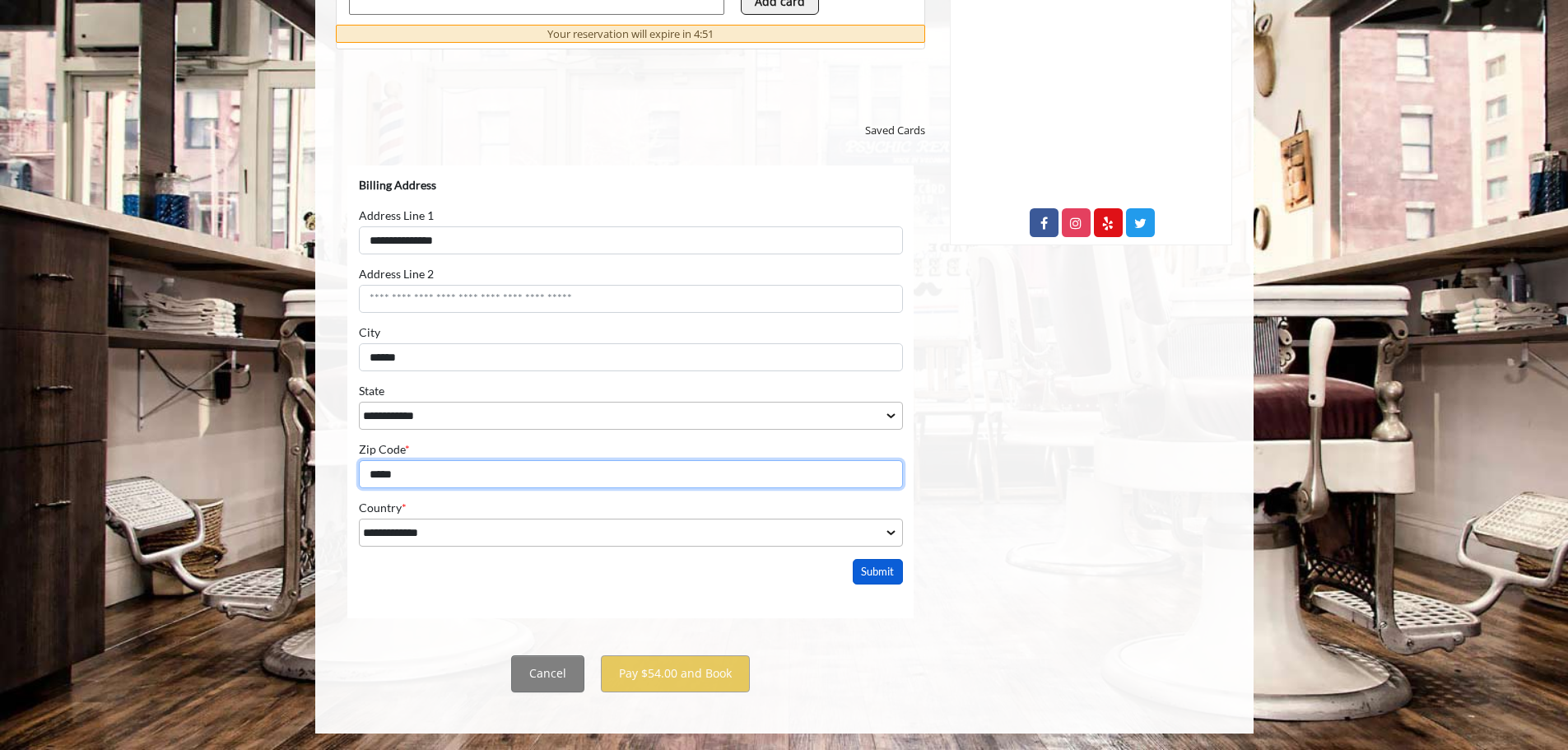
type input "*****"
click at [881, 572] on button "Submit" at bounding box center [877, 570] width 51 height 25
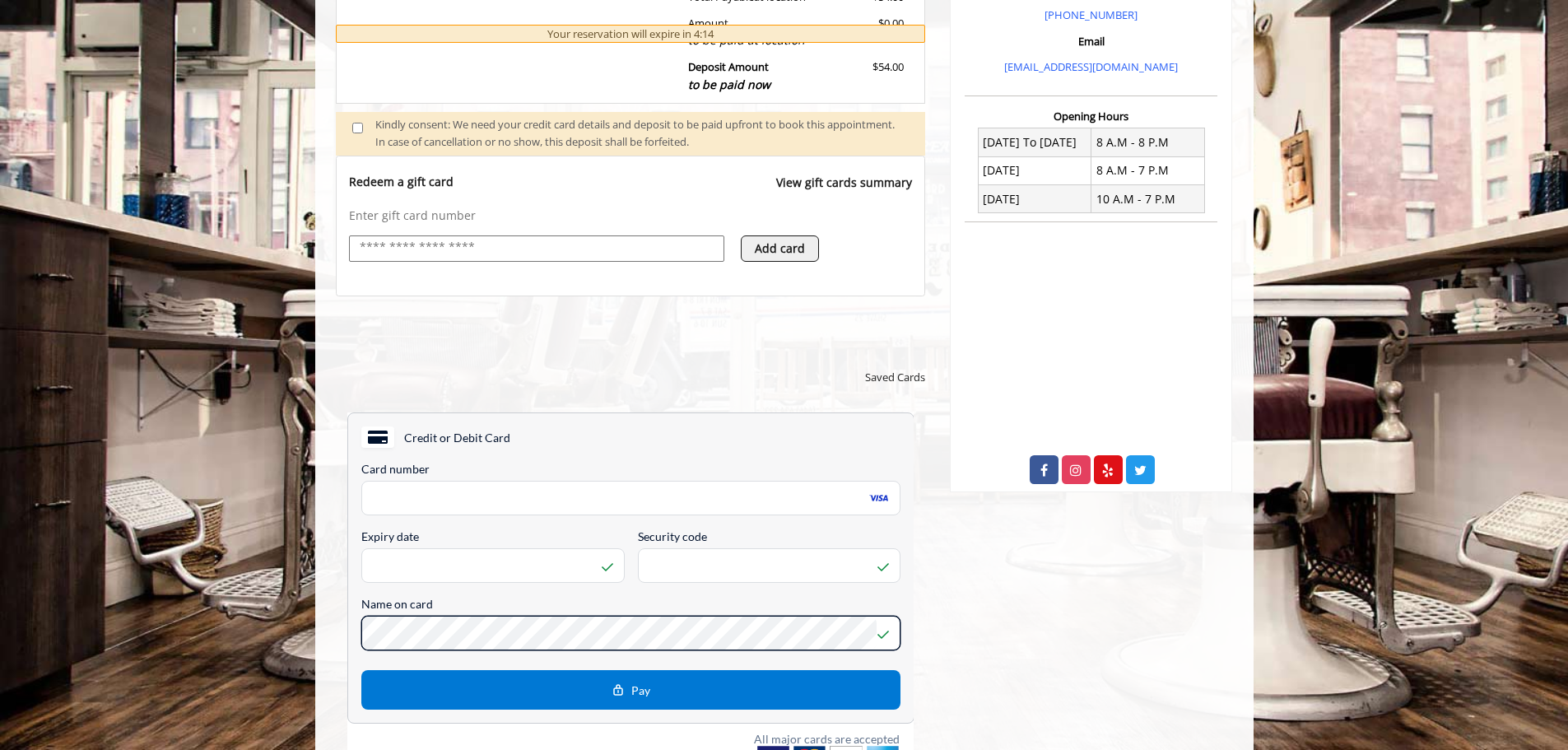
scroll to position [621, 0]
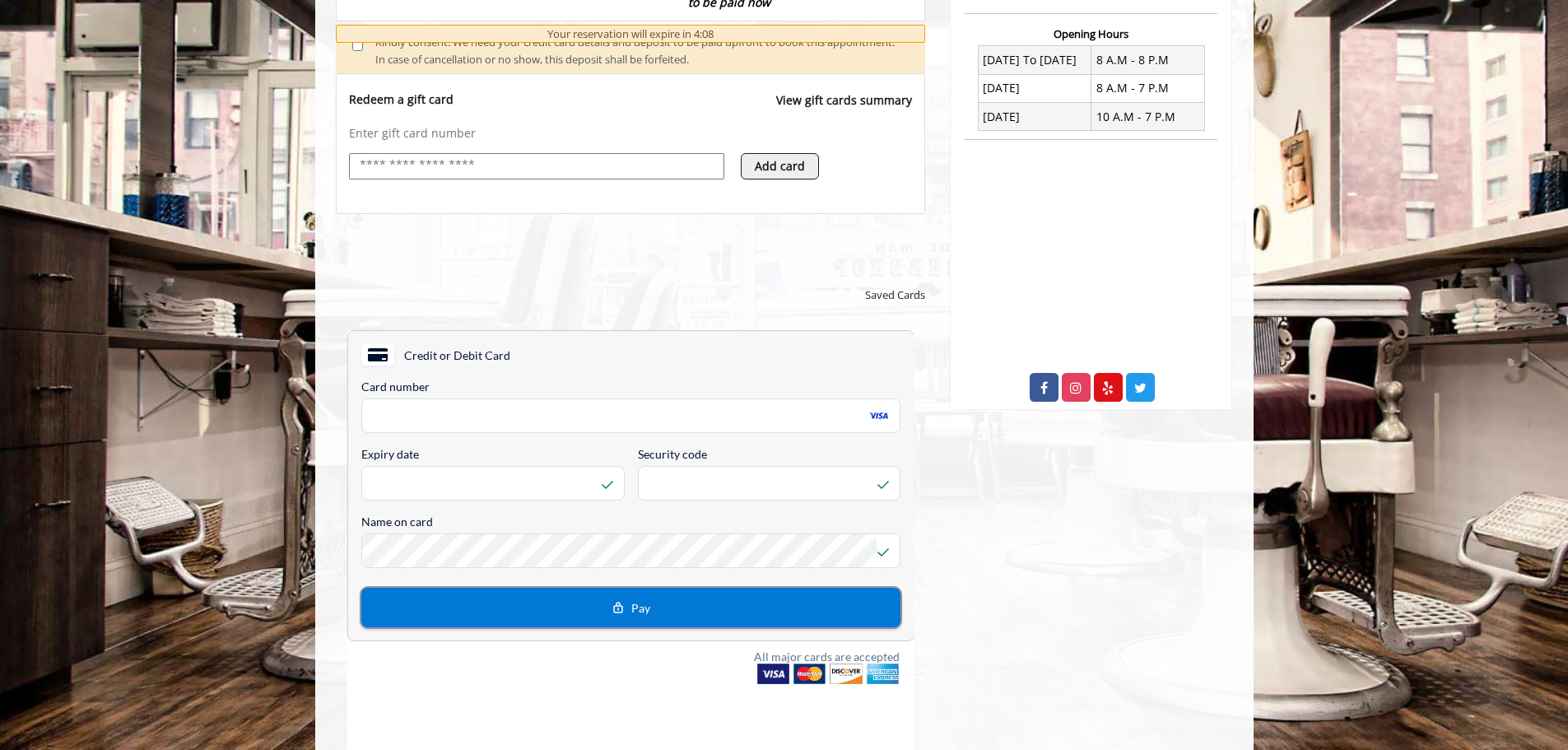
click at [681, 604] on button "Pay" at bounding box center [630, 607] width 539 height 39
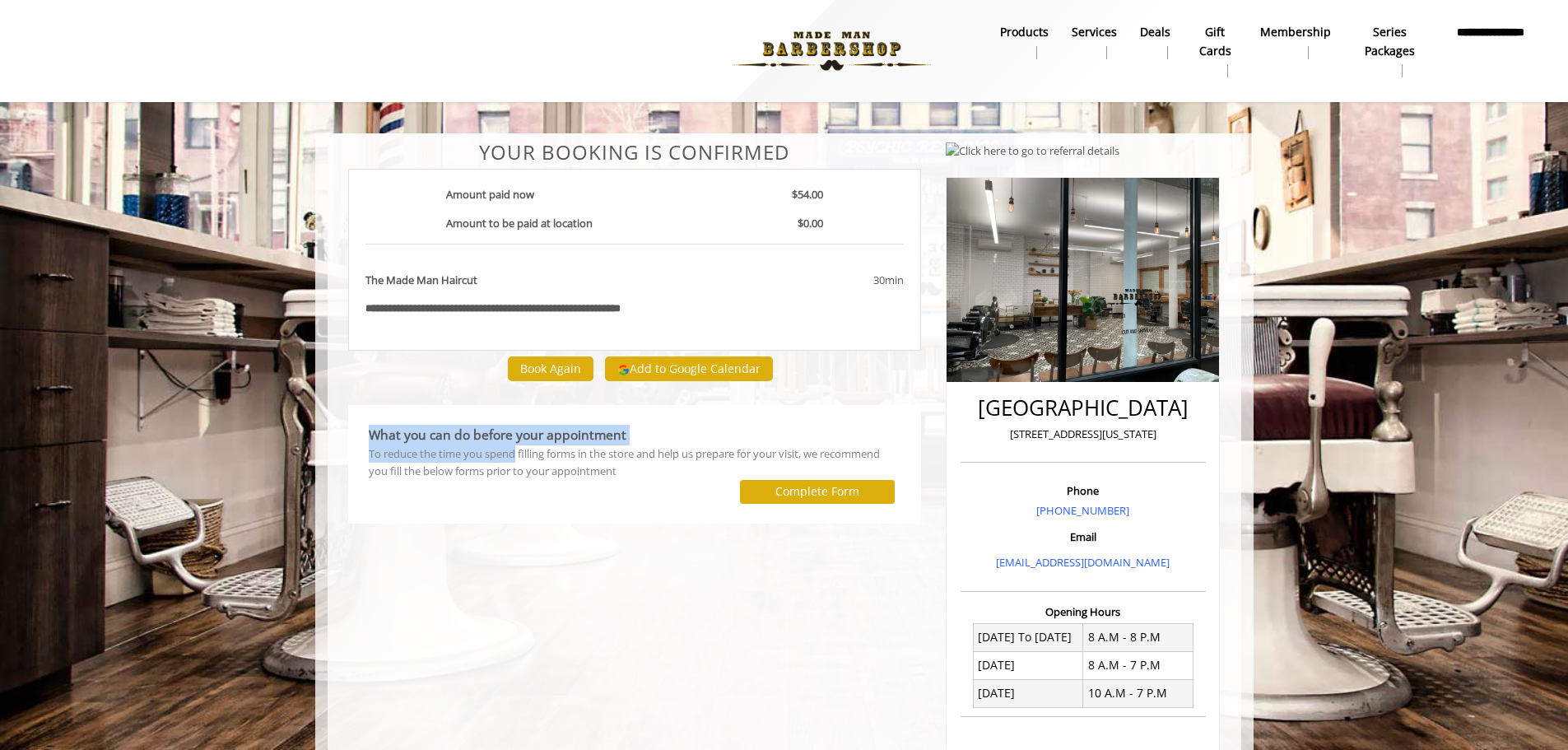
drag, startPoint x: 438, startPoint y: 414, endPoint x: 509, endPoint y: 460, distance: 84.6
click at [509, 460] on div "What you can do before your appointment To reduce the time you spend filling fo…" at bounding box center [635, 464] width 574 height 119
click at [510, 461] on div "To reduce the time you spend filling forms in the store and help us prepare for…" at bounding box center [635, 463] width 533 height 35
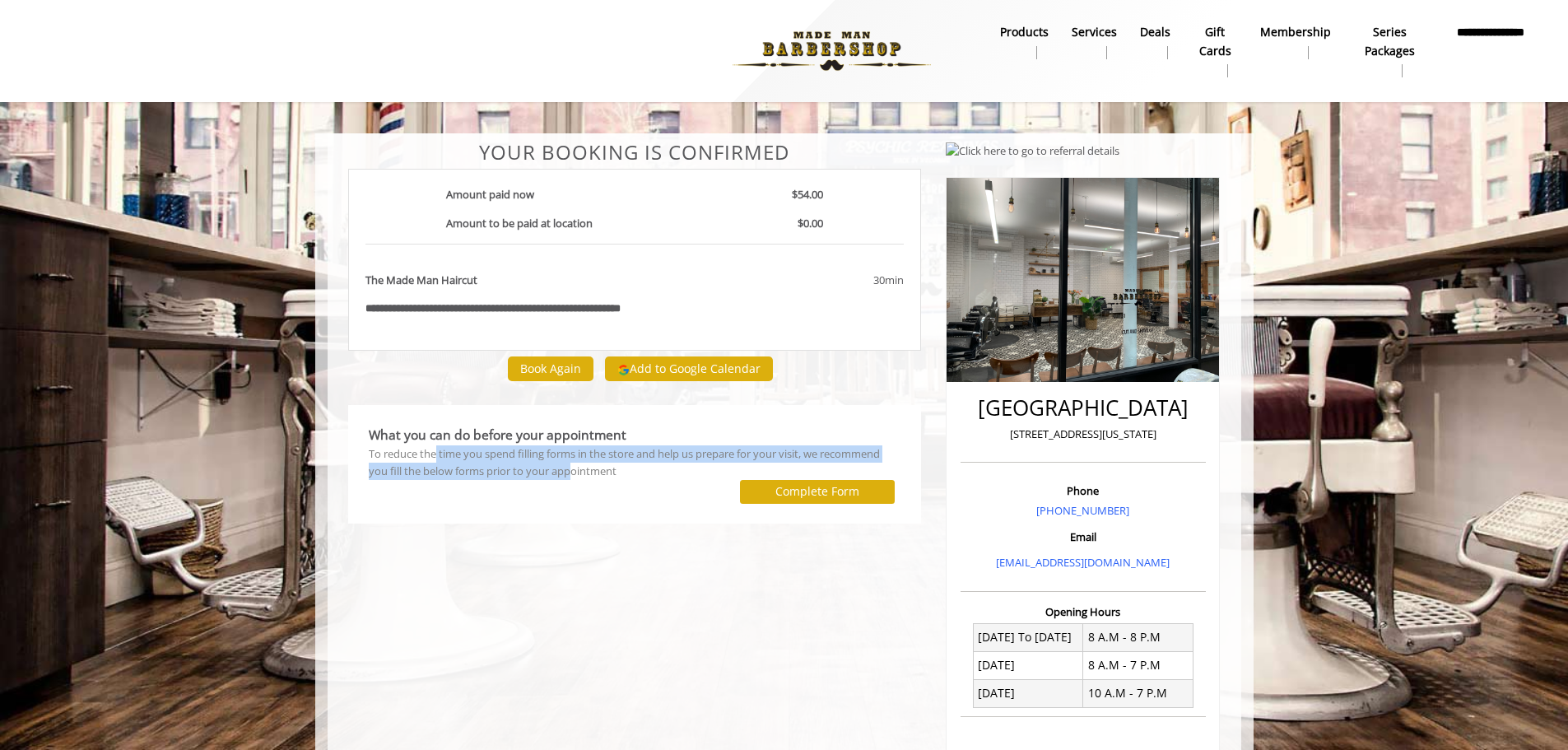
drag, startPoint x: 555, startPoint y: 474, endPoint x: 433, endPoint y: 451, distance: 124.1
click at [433, 451] on div "To reduce the time you spend filling forms in the store and help us prepare for…" at bounding box center [635, 463] width 533 height 35
